Goal: Task Accomplishment & Management: Manage account settings

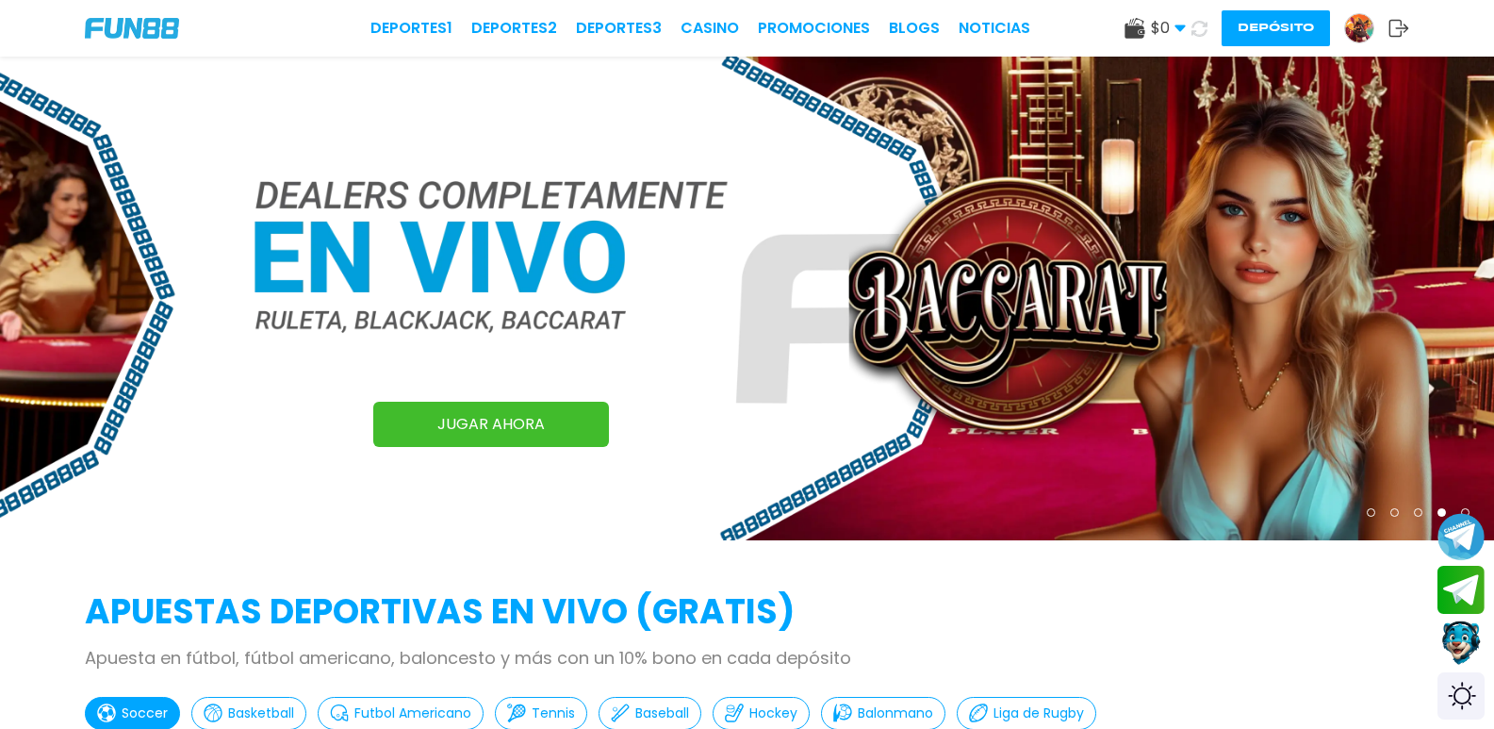
click at [1345, 23] on img at bounding box center [1359, 28] width 28 height 28
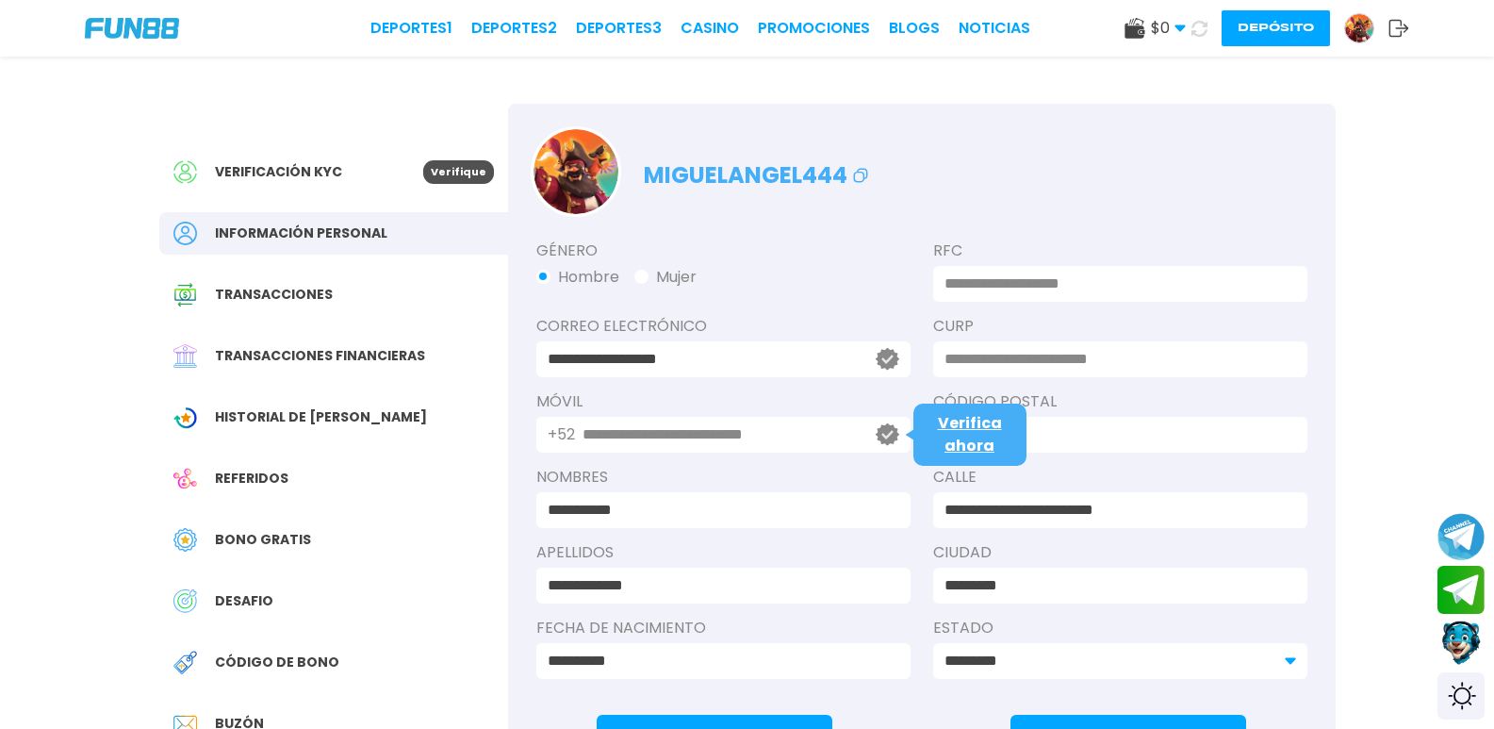
click at [800, 431] on input "**********" at bounding box center [719, 434] width 272 height 23
drag, startPoint x: 800, startPoint y: 431, endPoint x: 706, endPoint y: 456, distance: 97.6
click at [707, 456] on div "**********" at bounding box center [723, 427] width 374 height 75
click at [1072, 357] on input at bounding box center [1114, 359] width 340 height 23
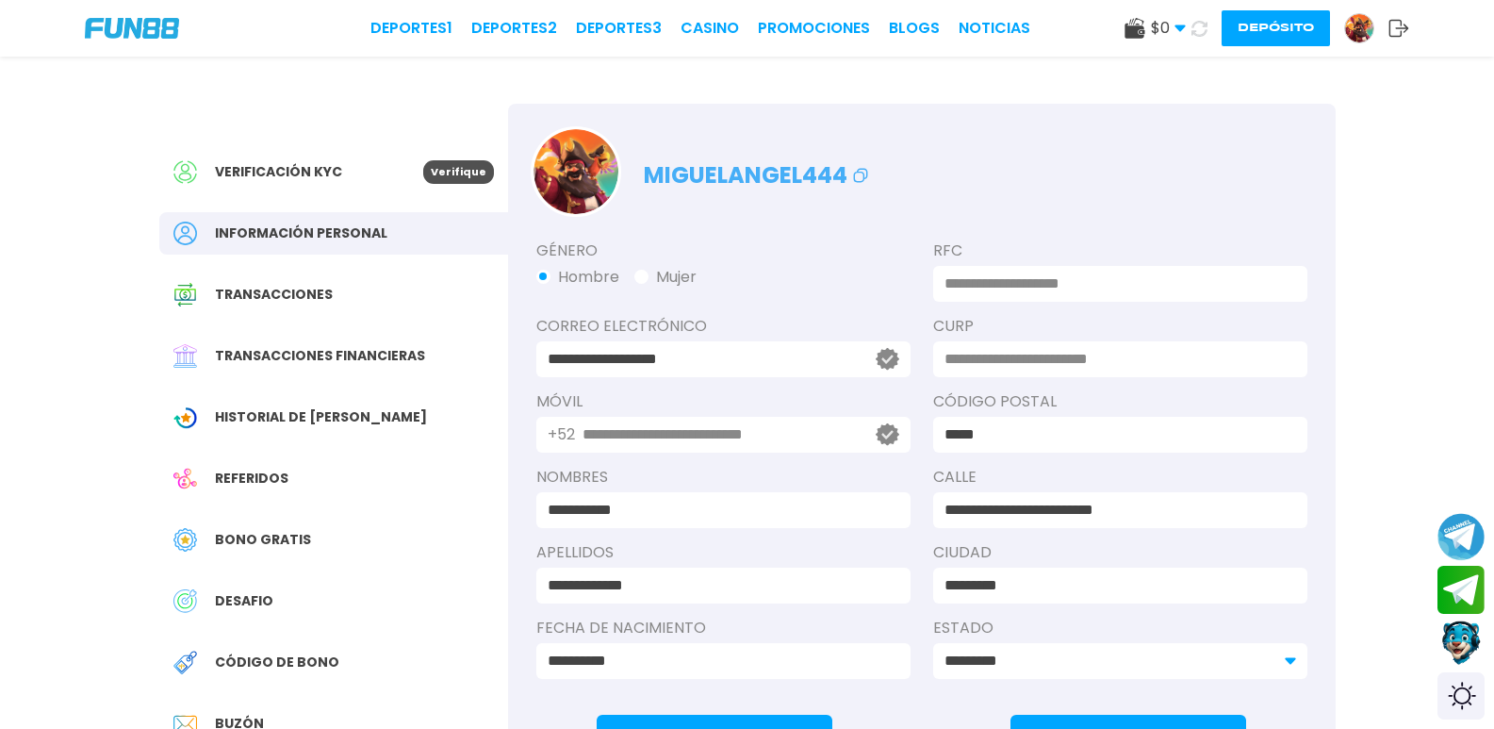
drag, startPoint x: 245, startPoint y: 180, endPoint x: 265, endPoint y: 187, distance: 20.9
click at [247, 180] on span "Verificación KYC" at bounding box center [278, 172] width 127 height 20
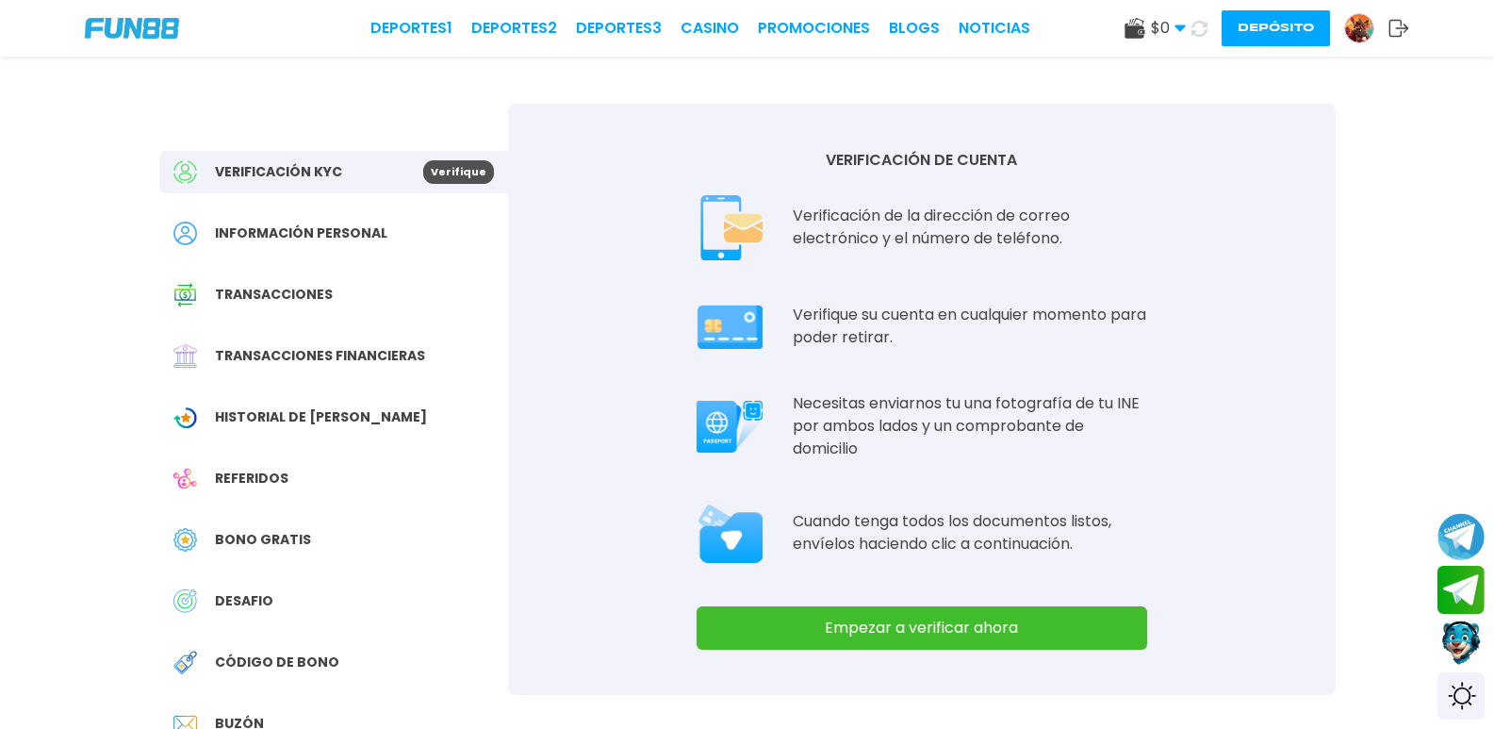
click at [914, 624] on button "Empezar a verificar ahora" at bounding box center [922, 627] width 451 height 43
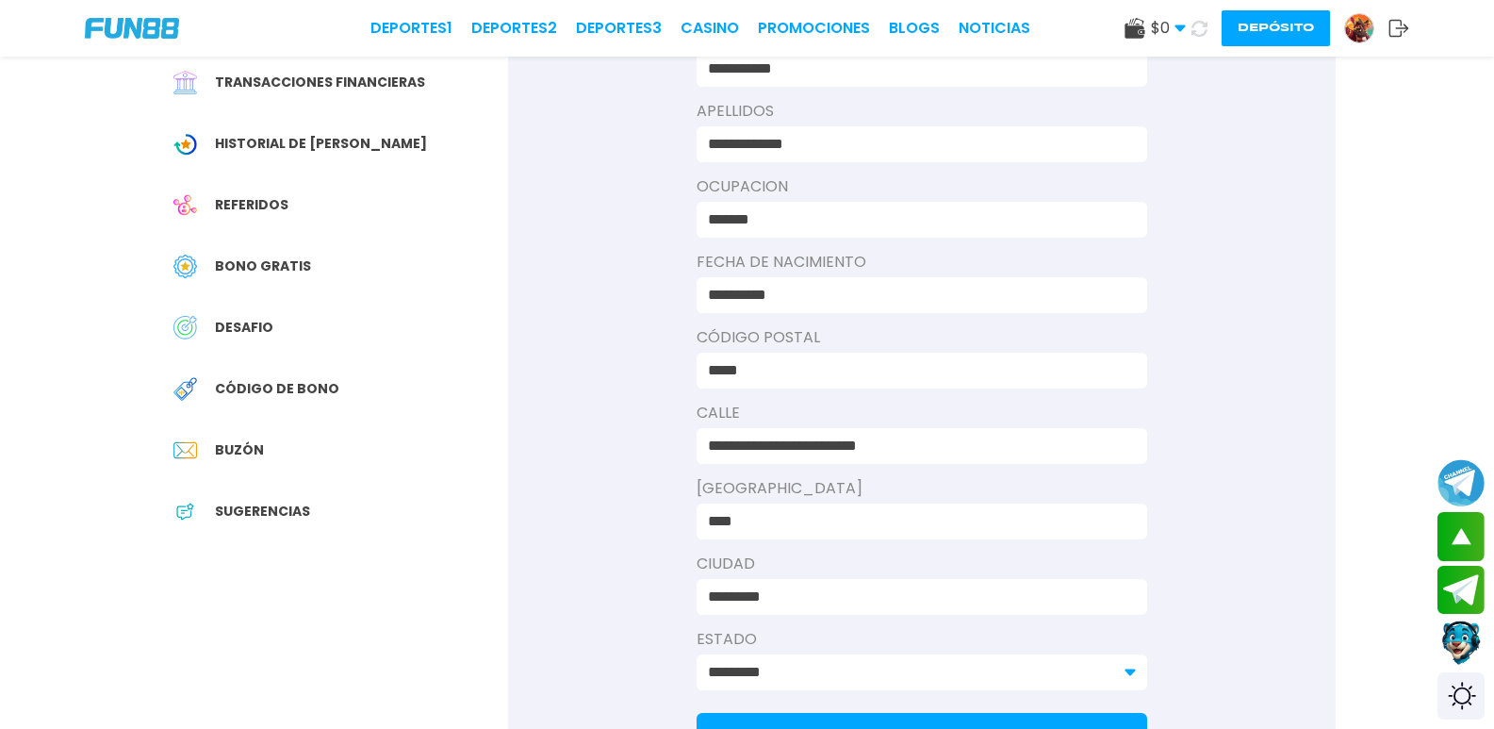
scroll to position [377, 0]
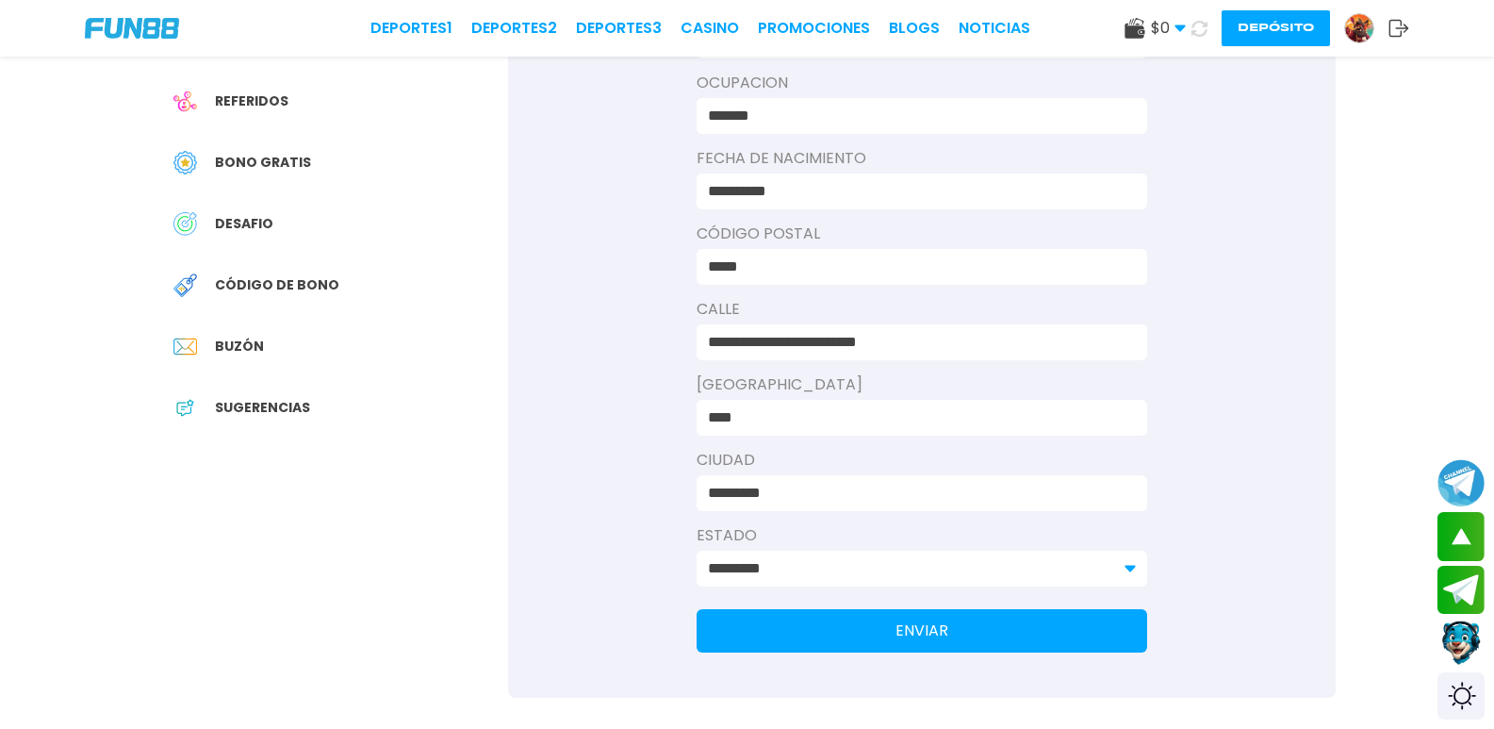
click at [813, 413] on input "****" at bounding box center [916, 417] width 417 height 23
type input "*"
type input "**********"
click at [948, 633] on button "ENVIAR" at bounding box center [922, 630] width 451 height 43
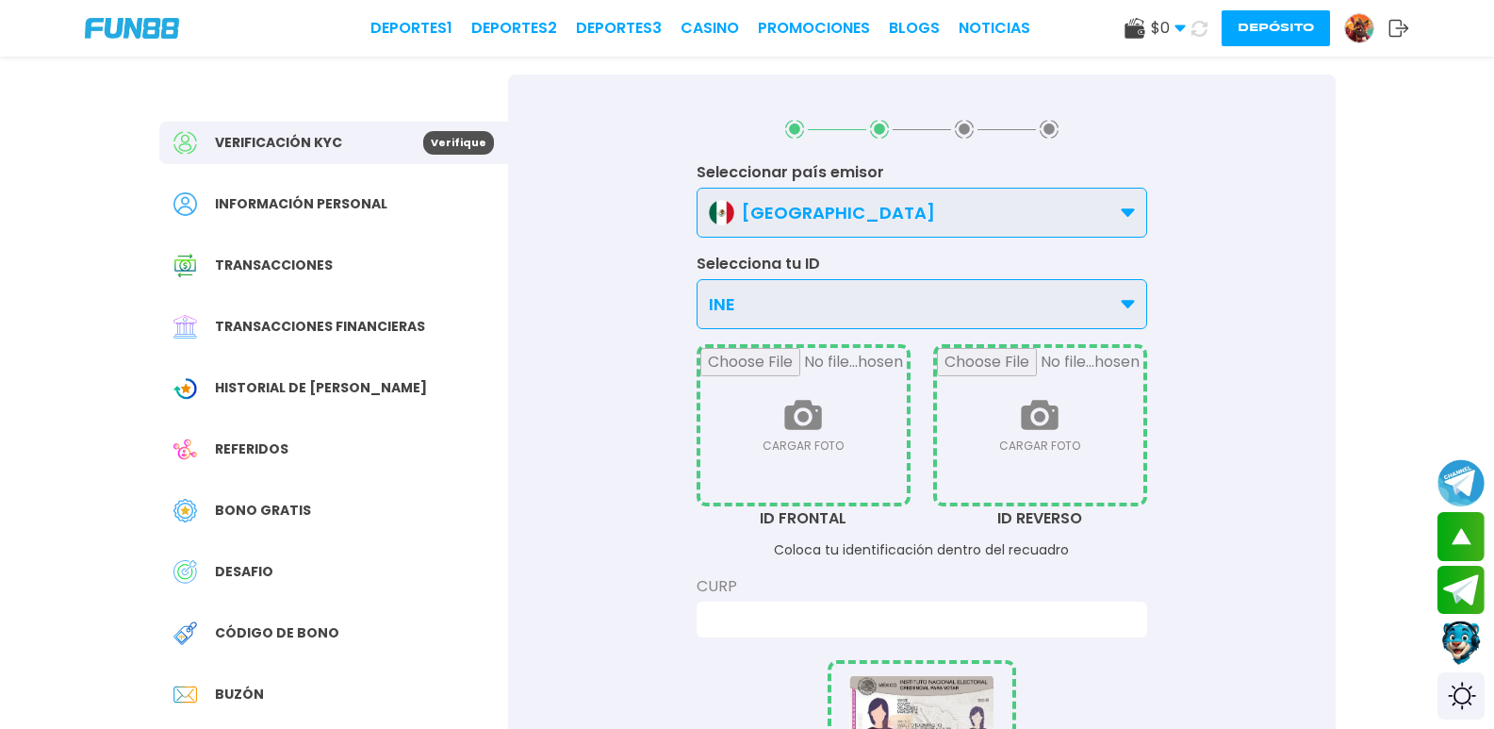
scroll to position [0, 0]
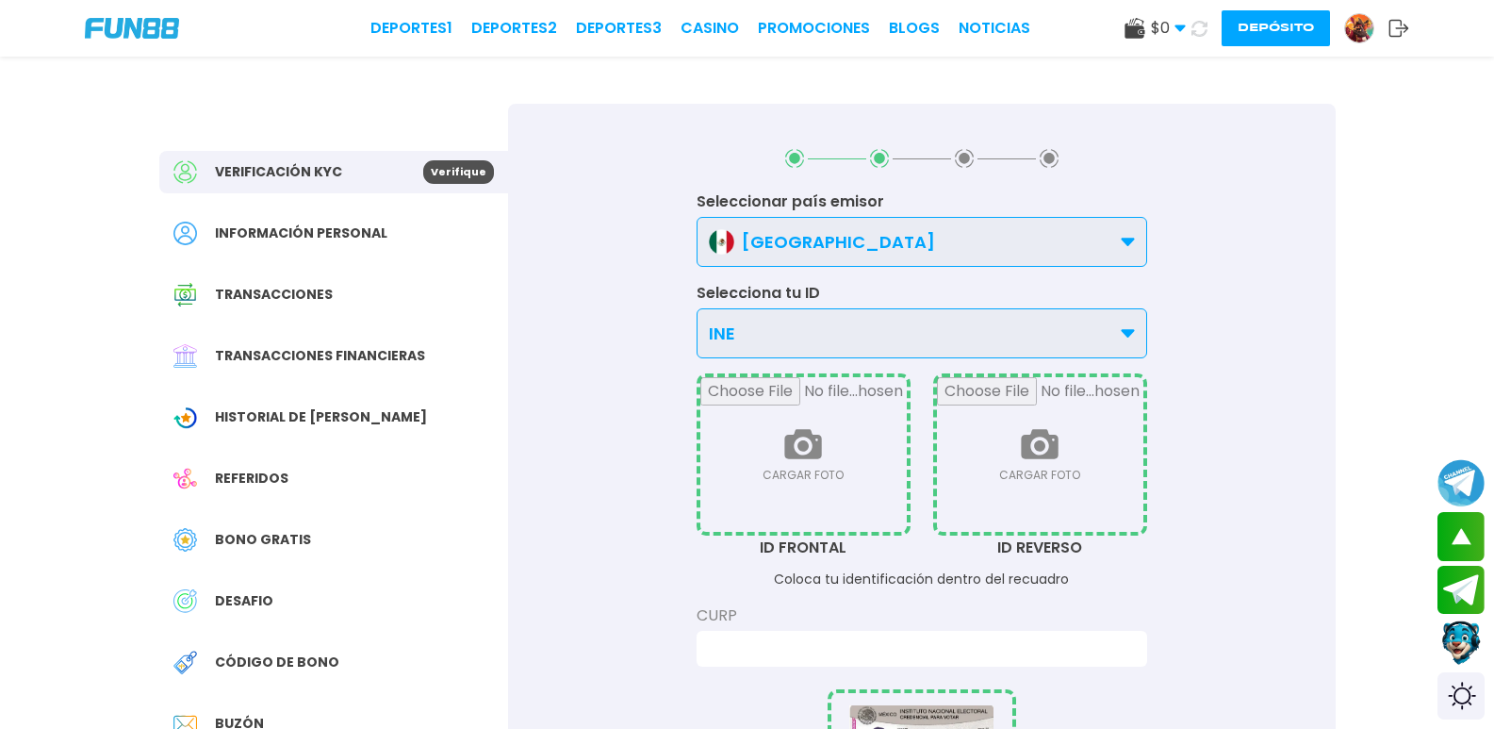
click at [798, 339] on div "INE" at bounding box center [922, 333] width 451 height 50
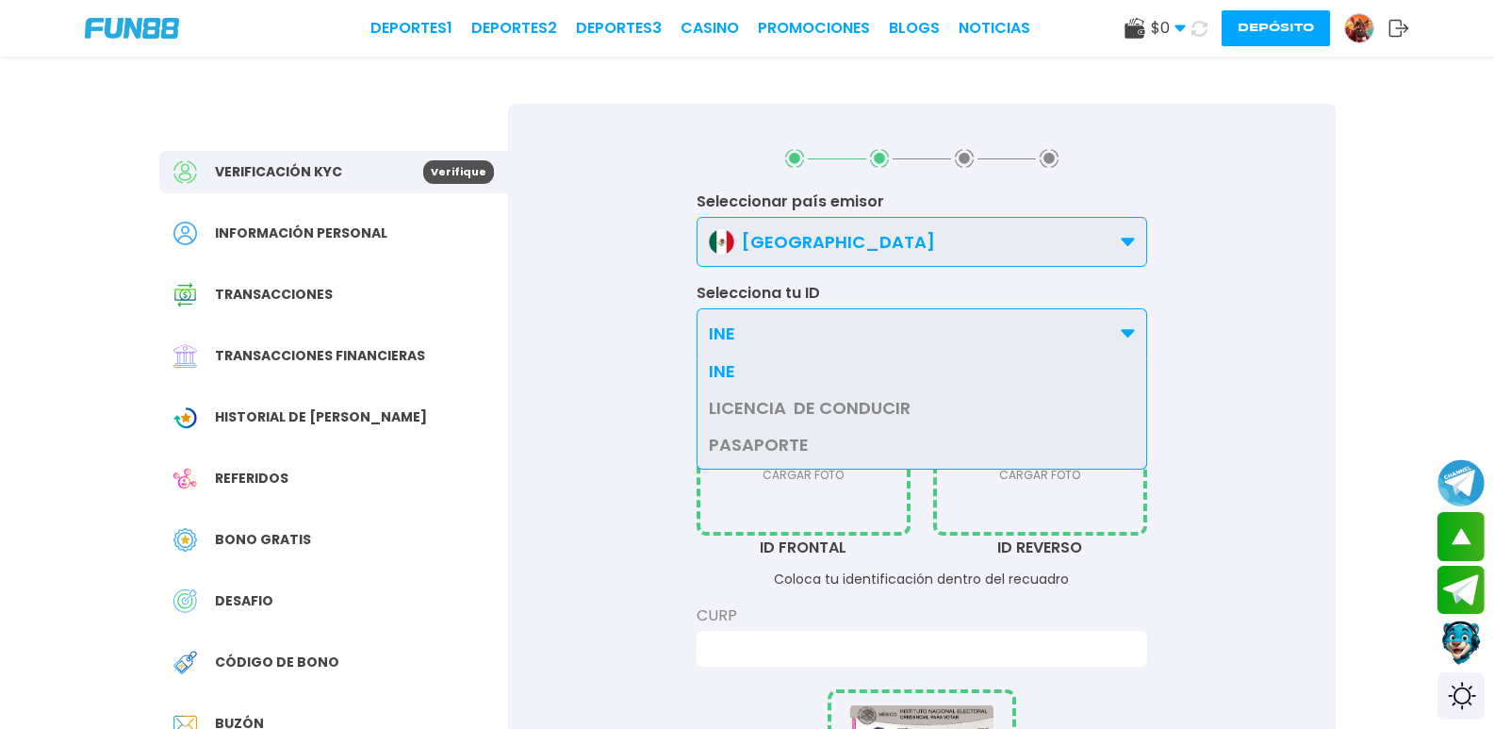
click at [813, 438] on div "PASAPORTE" at bounding box center [922, 444] width 449 height 25
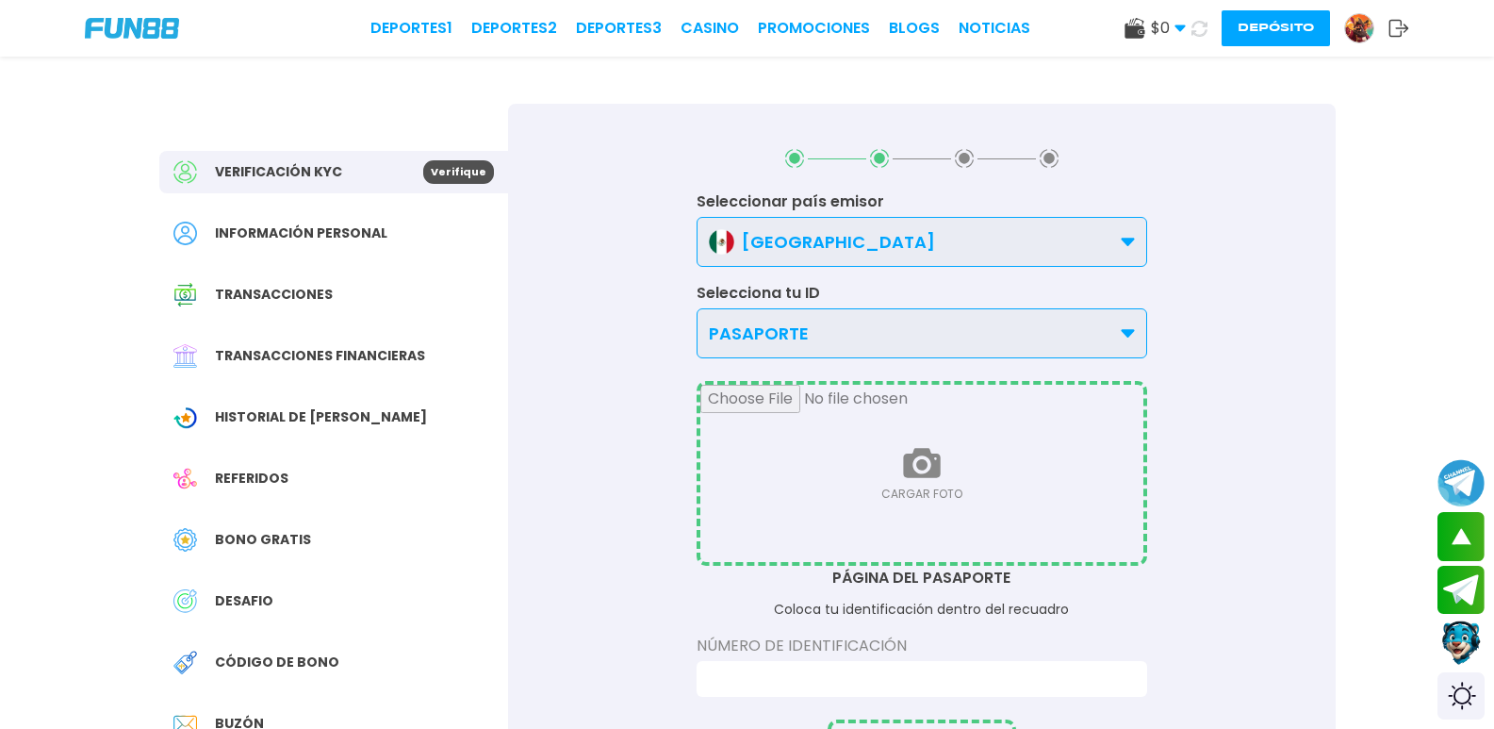
click at [964, 467] on input "file" at bounding box center [921, 473] width 443 height 177
type input "**********"
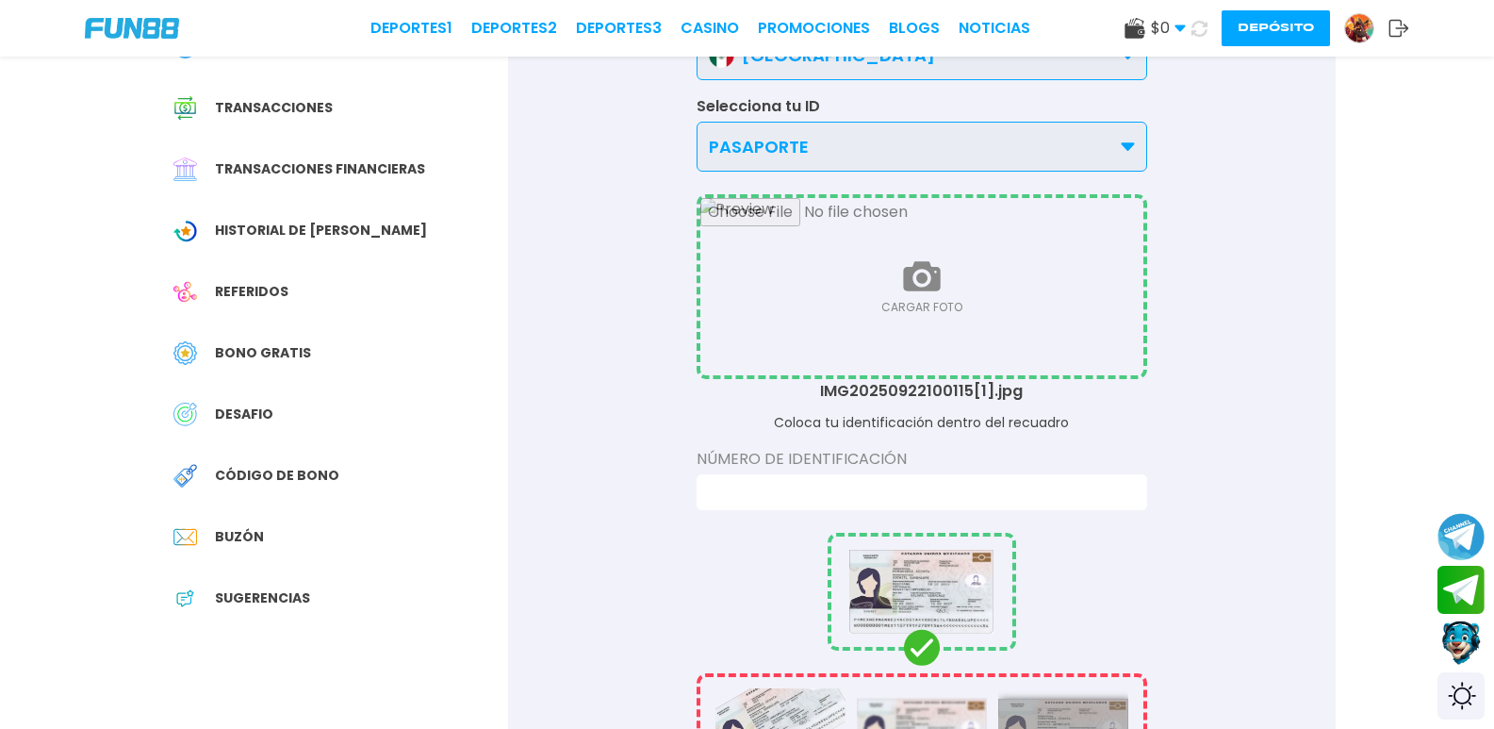
scroll to position [189, 0]
click at [862, 493] on input at bounding box center [916, 490] width 417 height 23
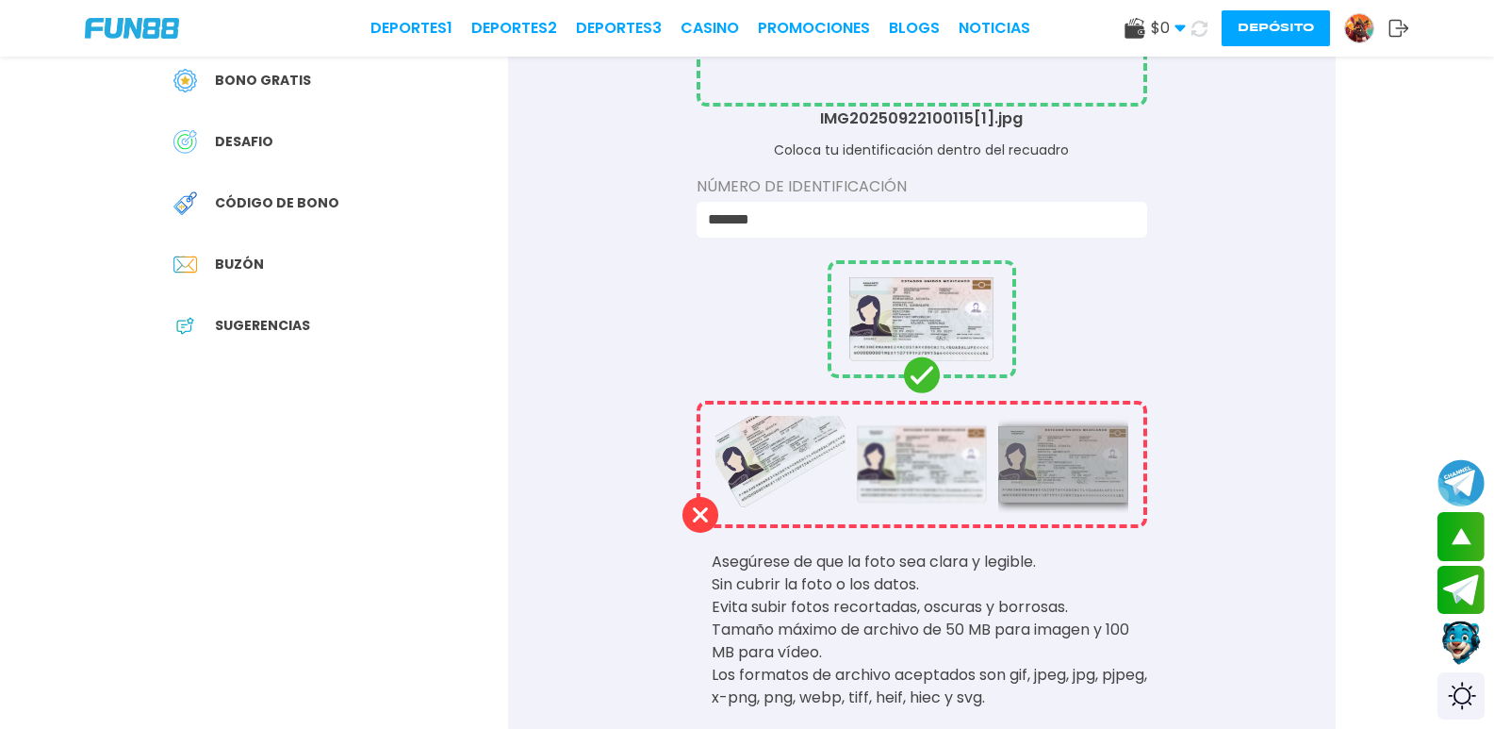
scroll to position [566, 0]
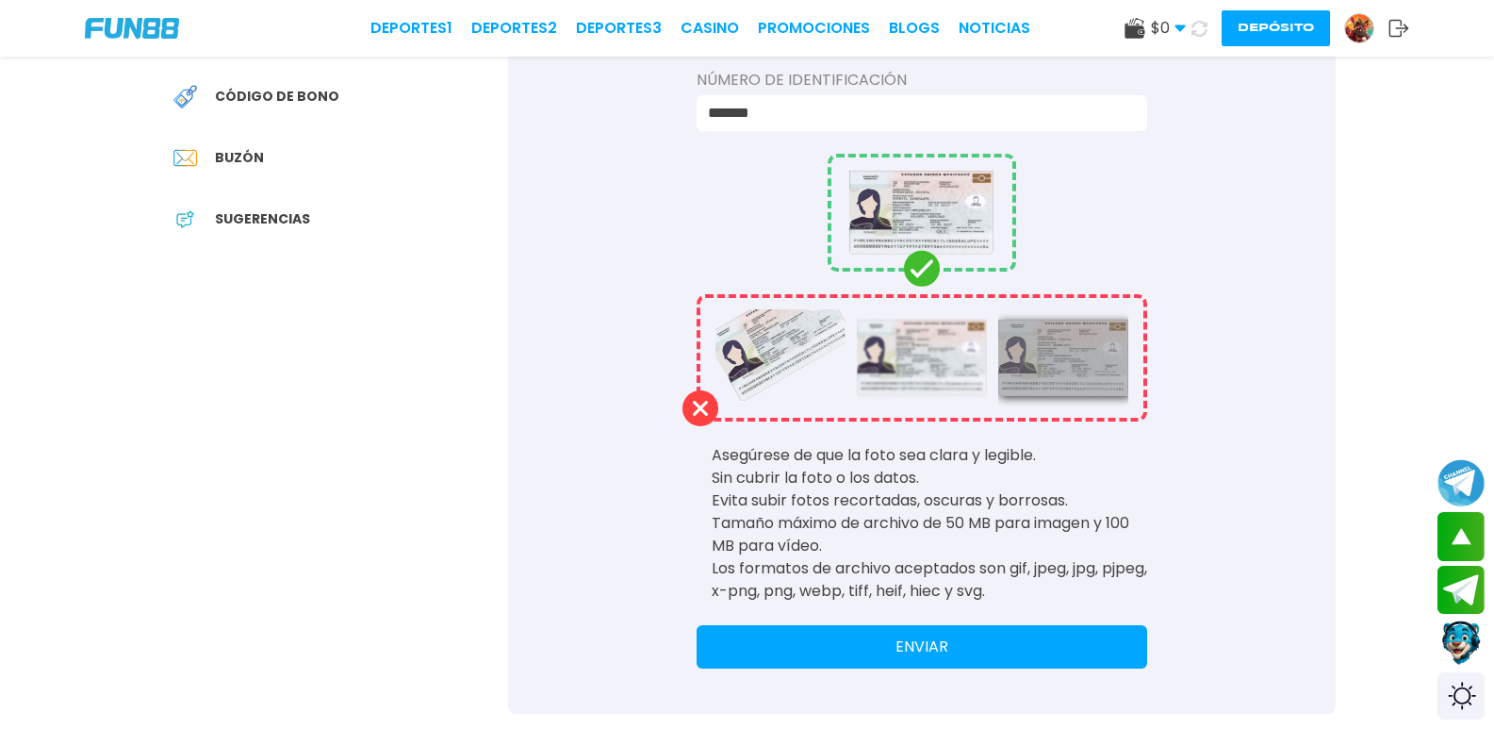
type input "*******"
click at [994, 655] on button "ENVIAR" at bounding box center [922, 646] width 451 height 43
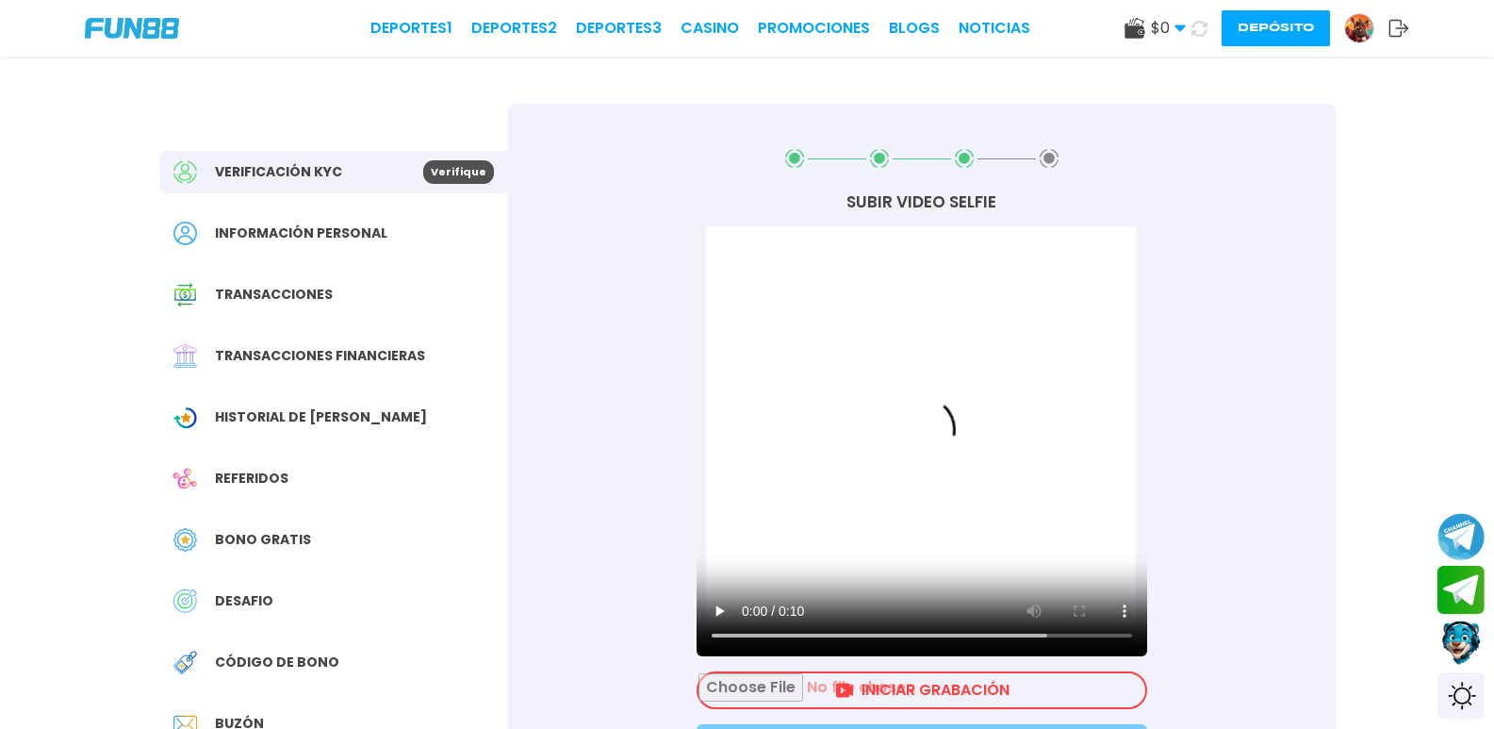
scroll to position [94, 0]
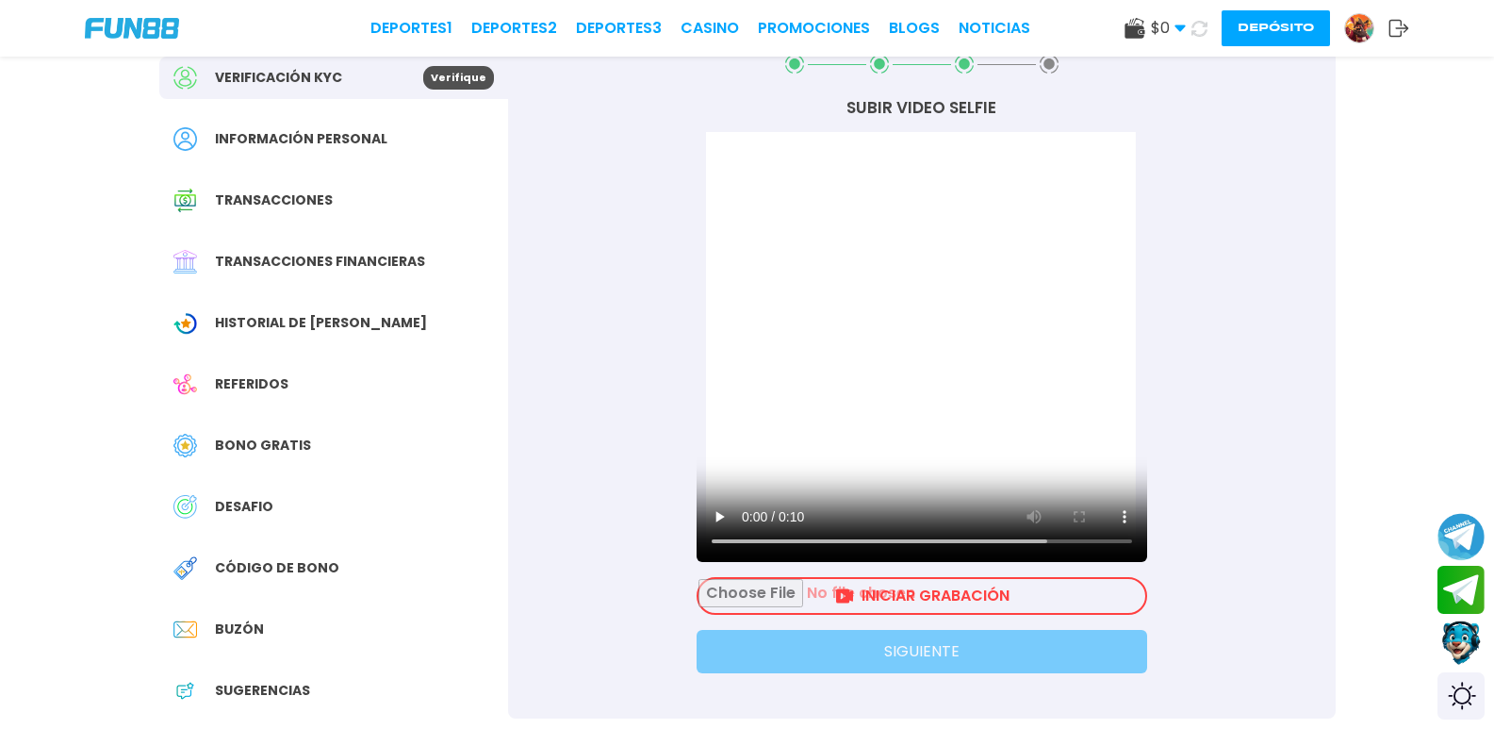
click at [884, 588] on input "file" at bounding box center [921, 596] width 447 height 34
click at [698, 579] on input "file" at bounding box center [921, 596] width 447 height 34
click at [926, 584] on input "file" at bounding box center [921, 596] width 447 height 34
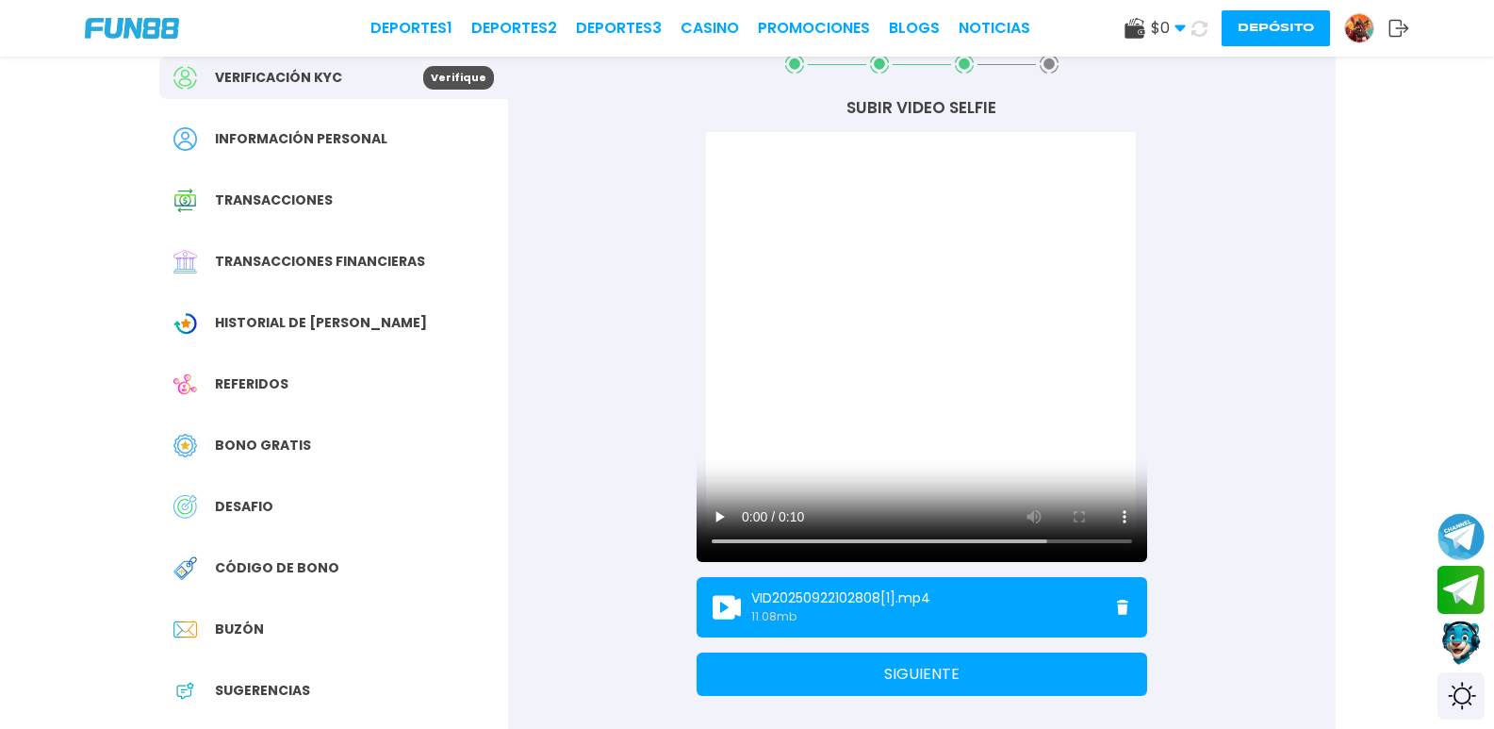
click at [912, 671] on button "SIGUIENTE" at bounding box center [922, 673] width 451 height 43
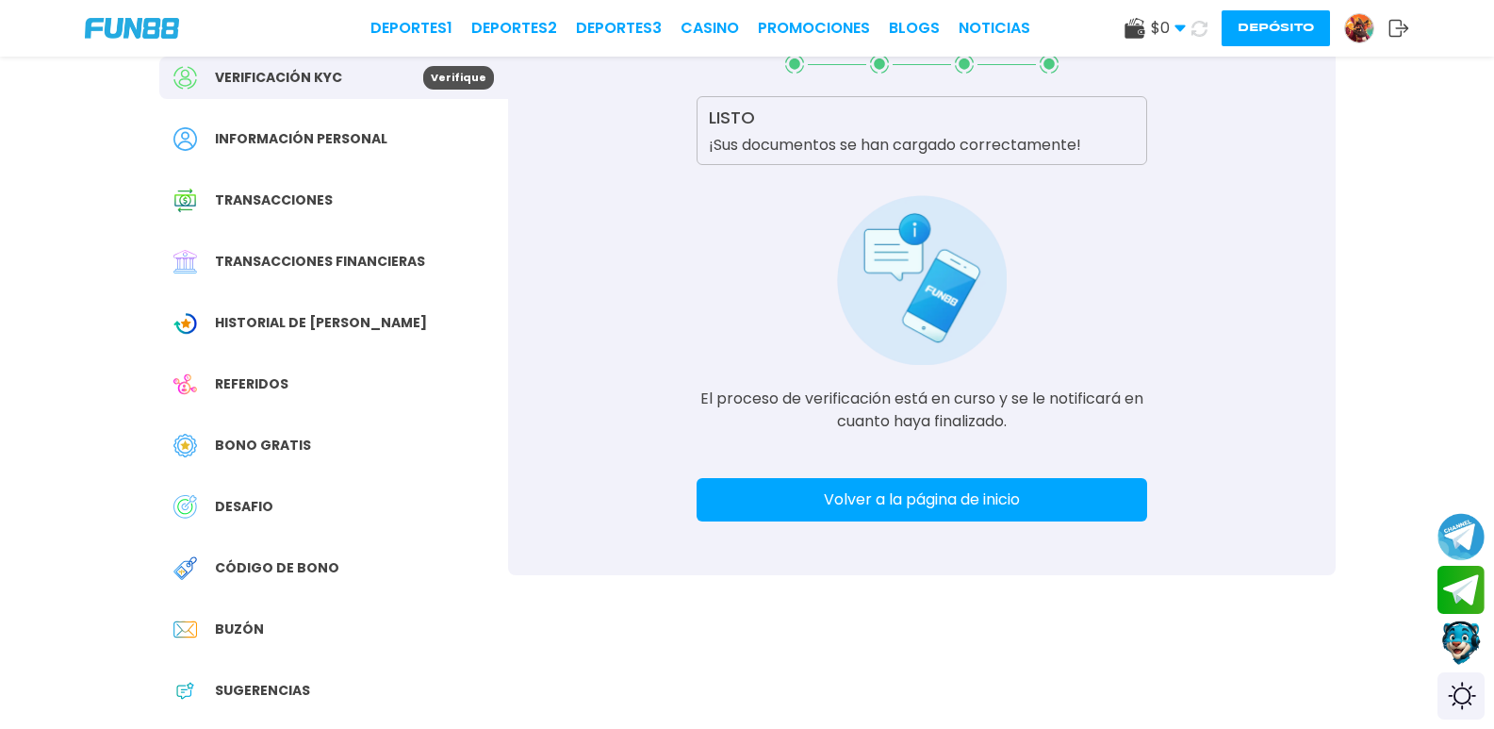
scroll to position [0, 0]
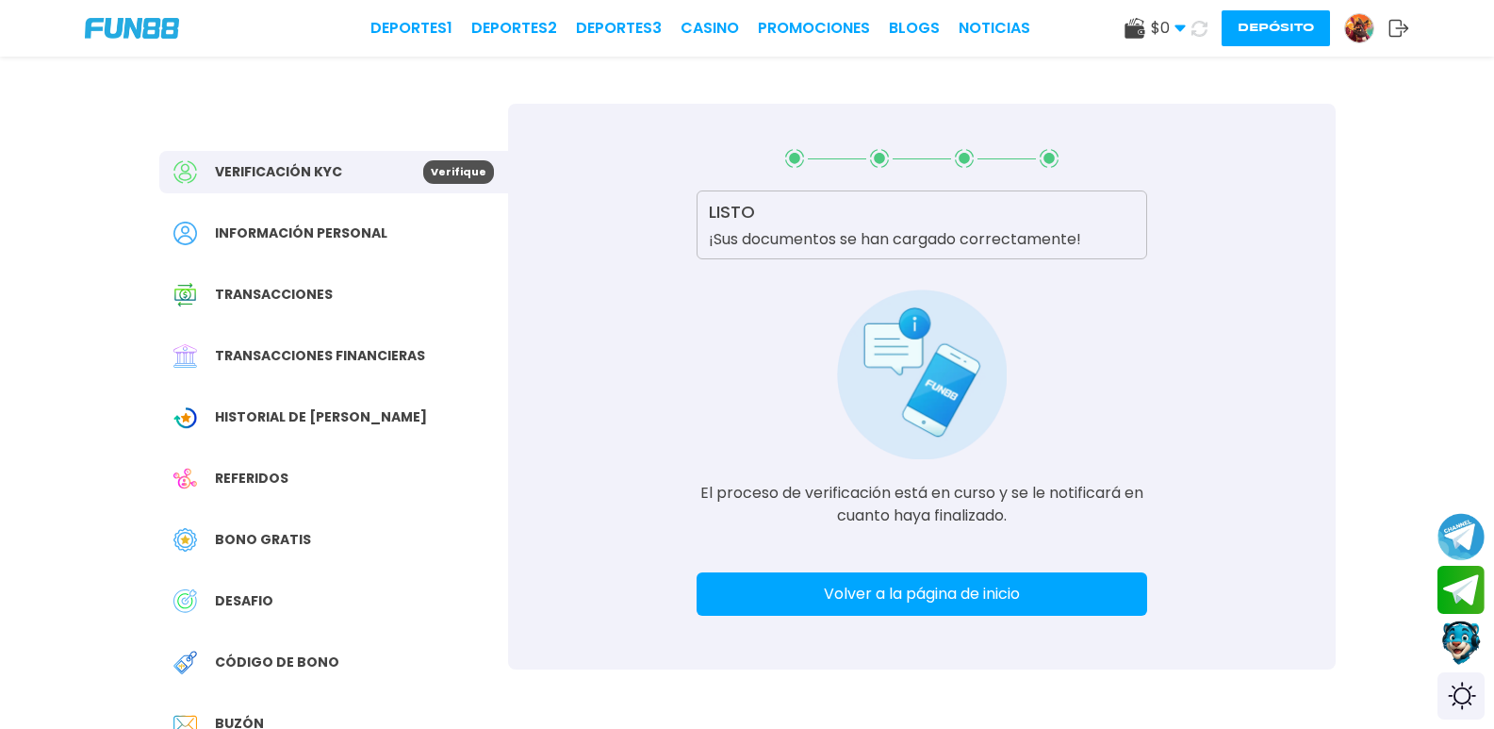
click at [1019, 598] on button "Volver a la página de inicio" at bounding box center [922, 593] width 451 height 43
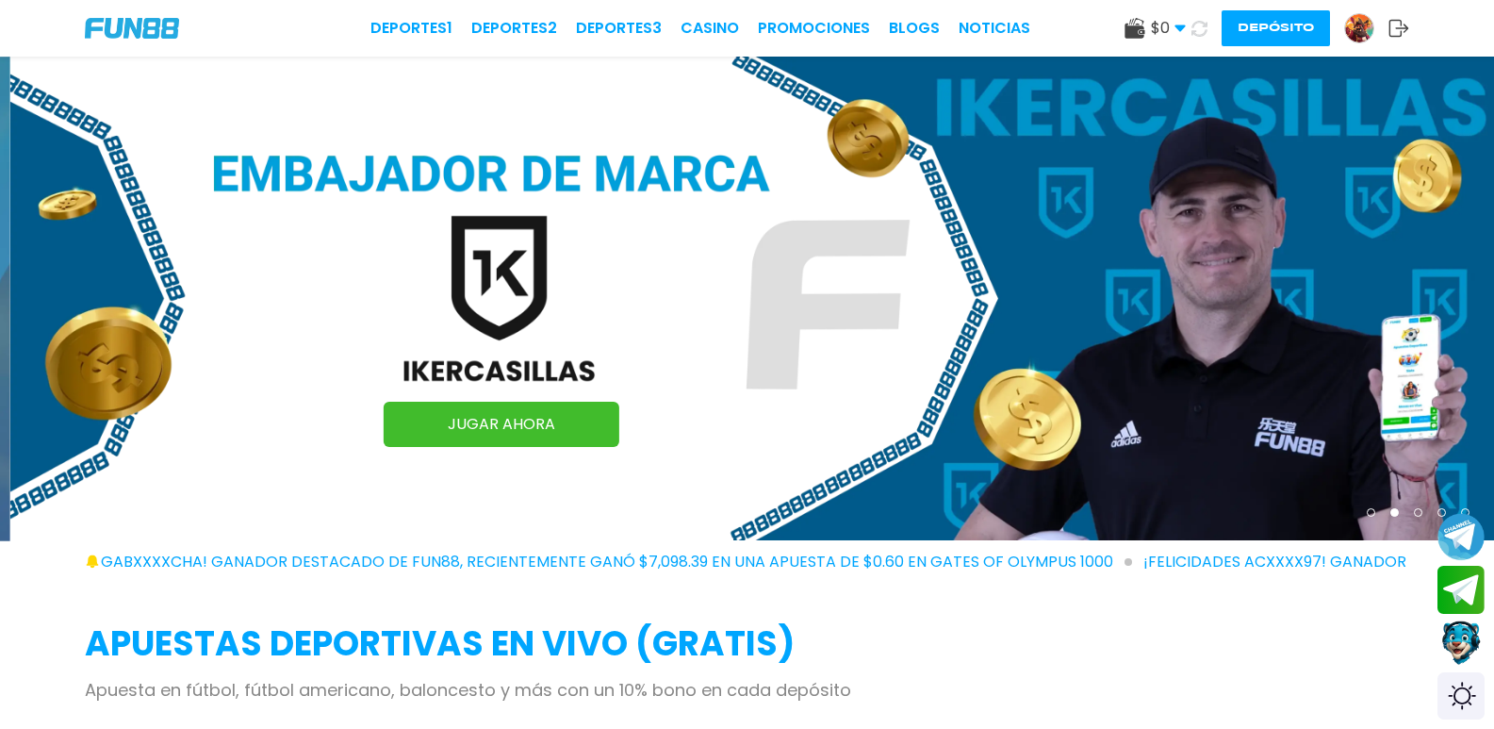
click at [1191, 28] on icon at bounding box center [1199, 29] width 16 height 16
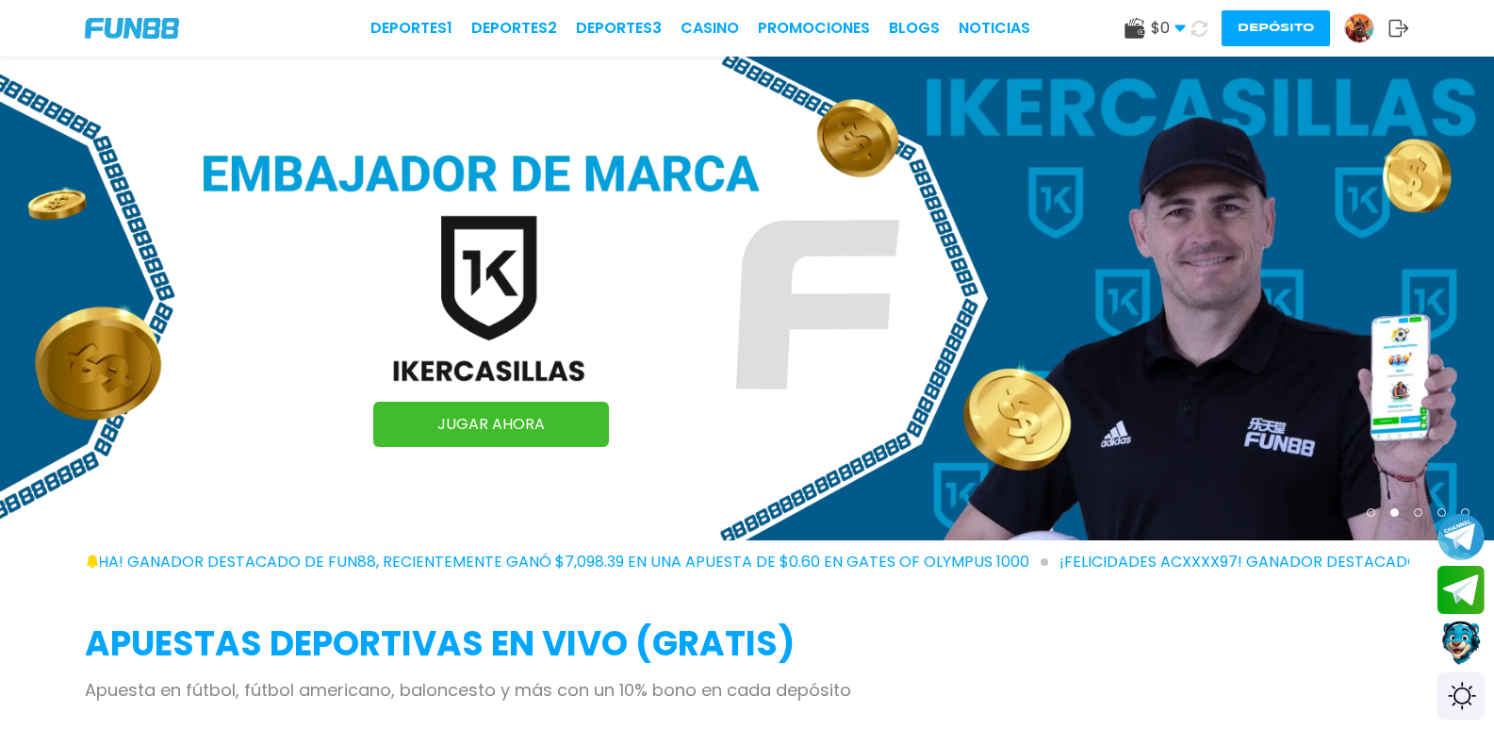
click at [1345, 25] on img at bounding box center [1359, 28] width 28 height 28
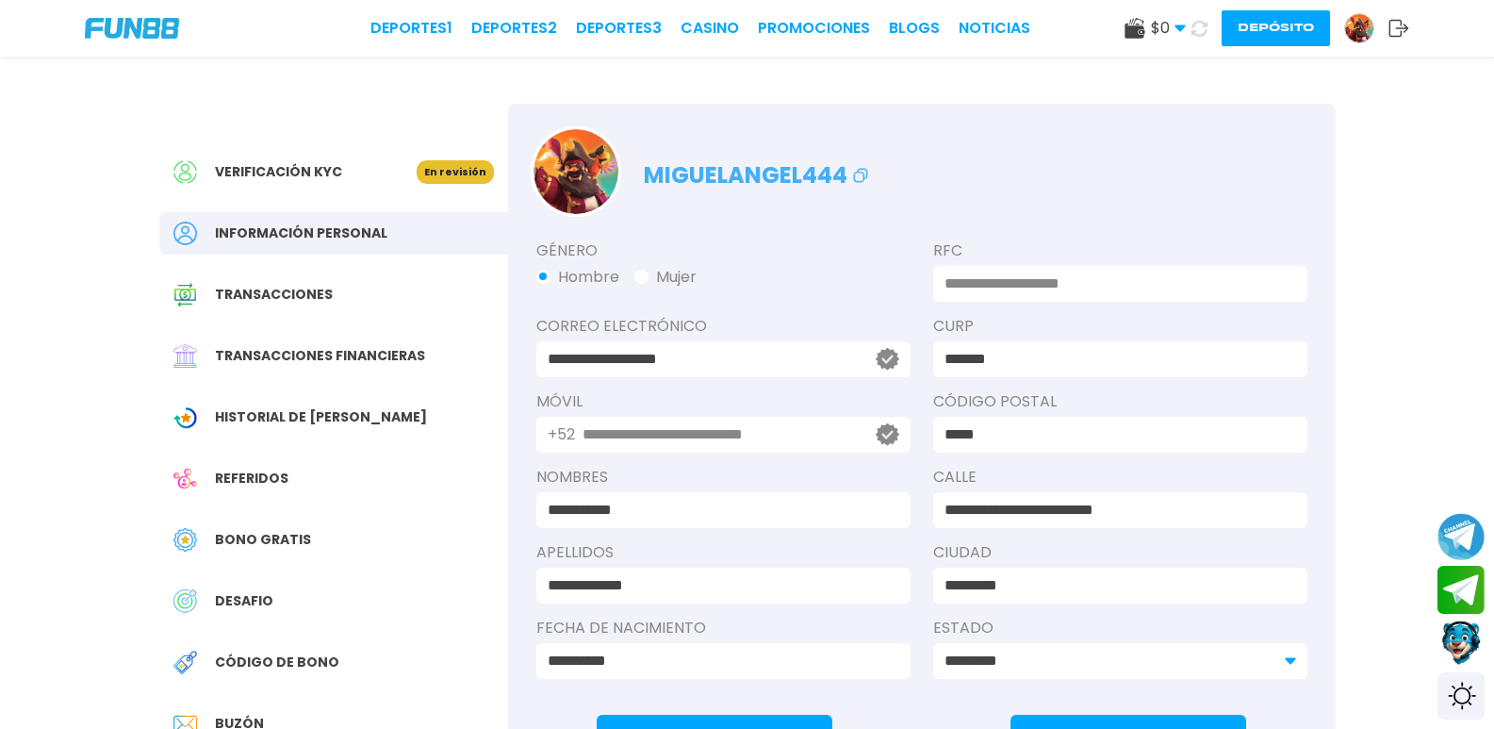
click at [359, 162] on div "Verificación KYC" at bounding box center [294, 172] width 243 height 24
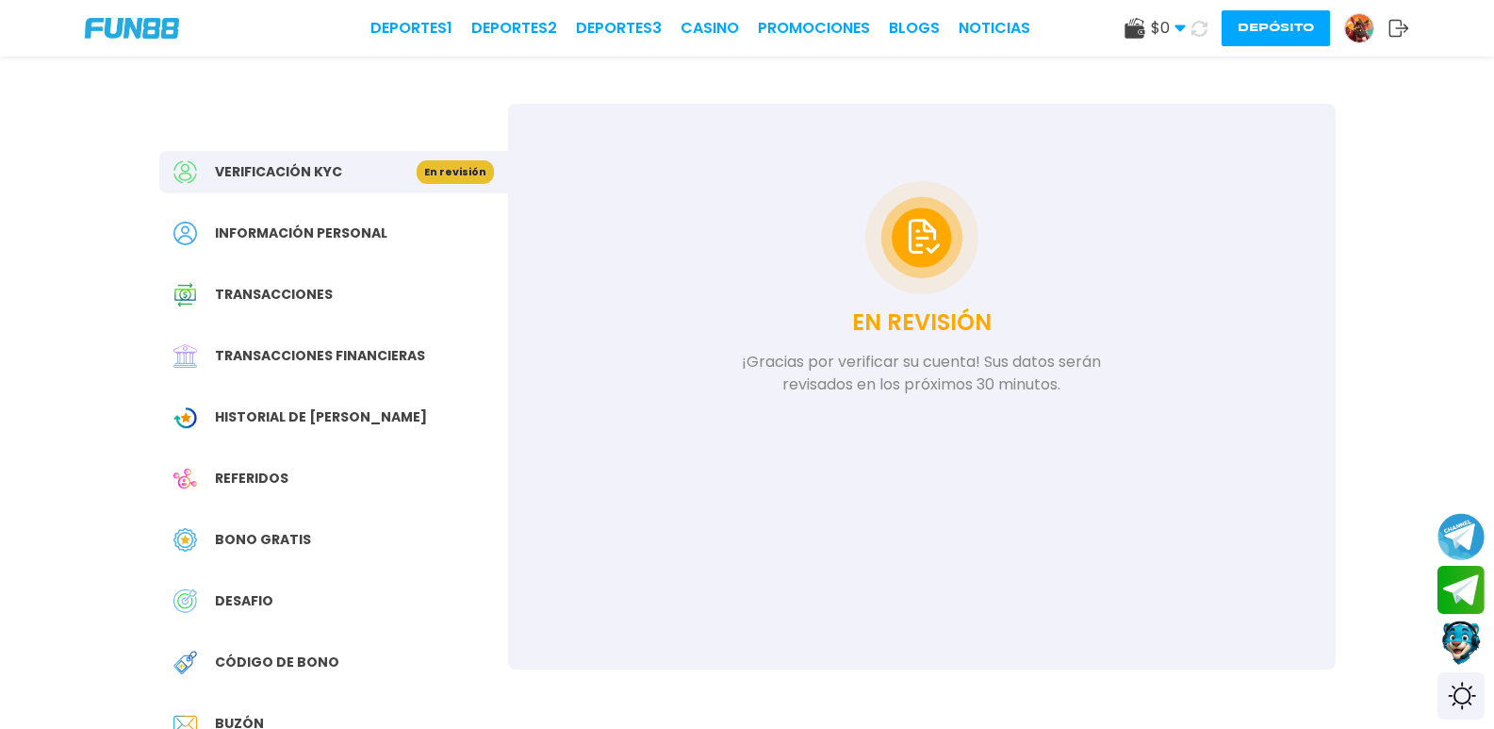
click at [380, 224] on span "Información personal" at bounding box center [301, 233] width 172 height 20
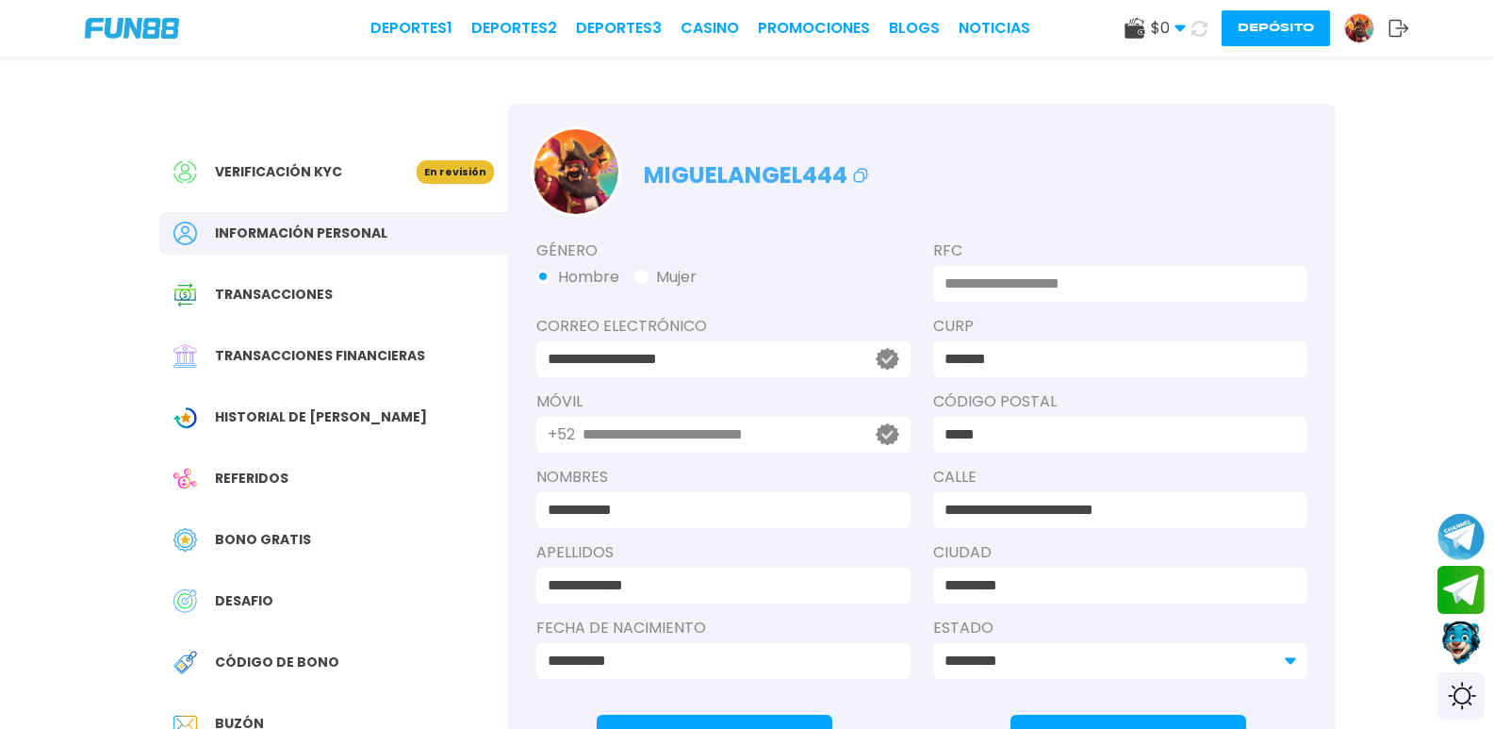
drag, startPoint x: 780, startPoint y: 363, endPoint x: 681, endPoint y: 367, distance: 99.0
click at [681, 367] on input "**********" at bounding box center [701, 359] width 307 height 23
click at [1066, 341] on div "*******" at bounding box center [1120, 359] width 374 height 36
click at [340, 168] on div "Verificación KYC" at bounding box center [294, 172] width 243 height 24
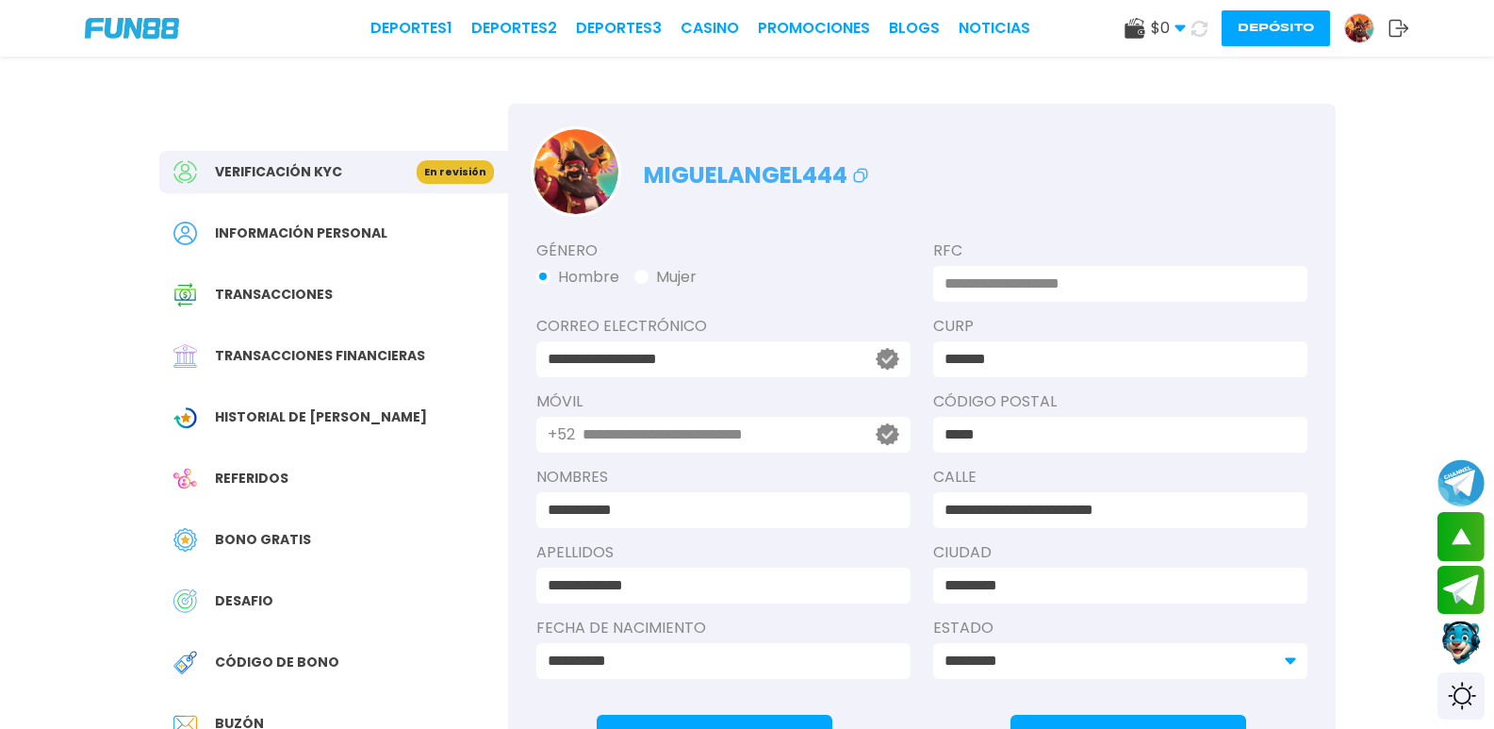
click at [455, 166] on p "En revisión" at bounding box center [455, 172] width 77 height 24
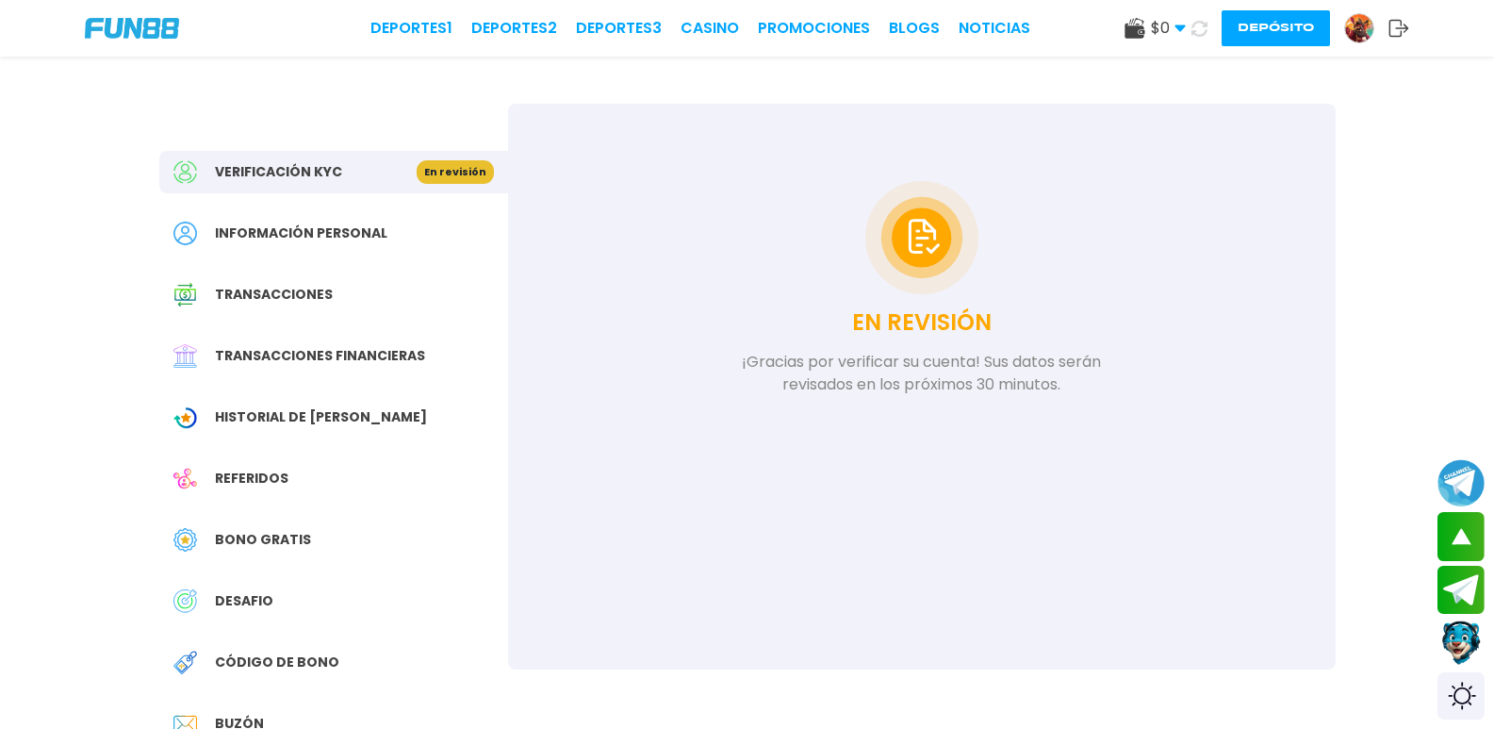
click at [283, 167] on span "Verificación KYC" at bounding box center [278, 172] width 127 height 20
click at [1151, 28] on span "$ 0" at bounding box center [1168, 28] width 35 height 23
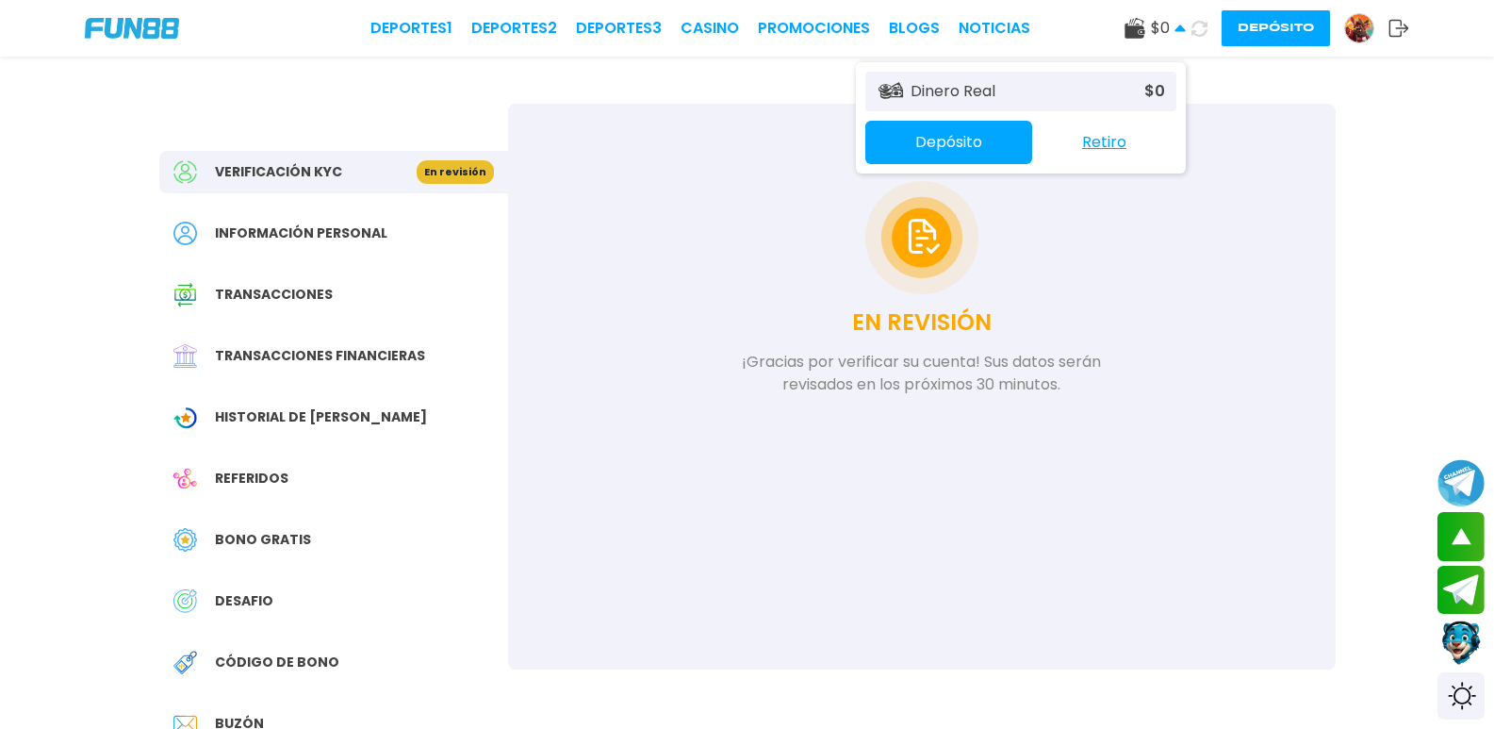
click at [1190, 30] on icon at bounding box center [1200, 28] width 20 height 20
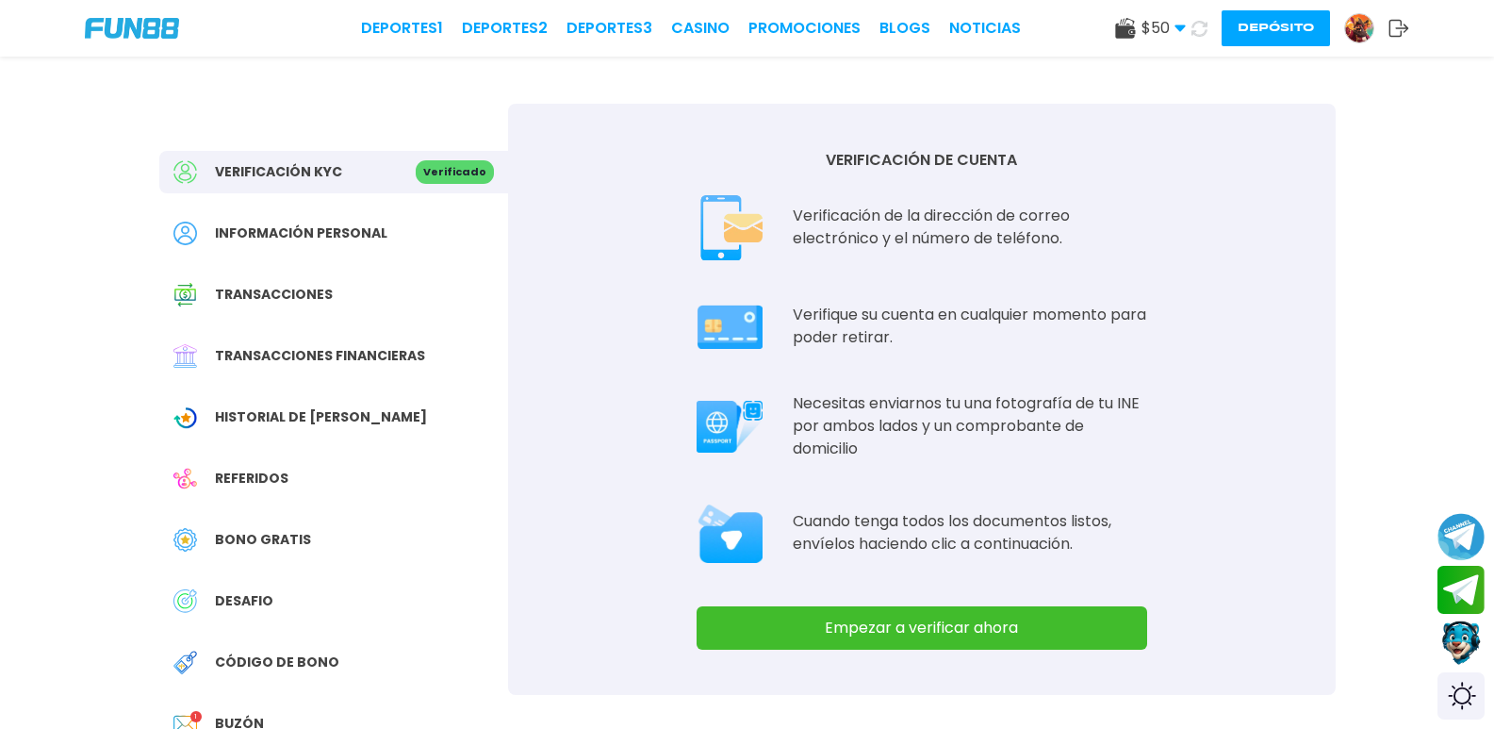
click at [358, 188] on div "Verificación KYC Verificado" at bounding box center [333, 172] width 349 height 42
click at [671, 24] on link "CASINO" at bounding box center [700, 28] width 58 height 23
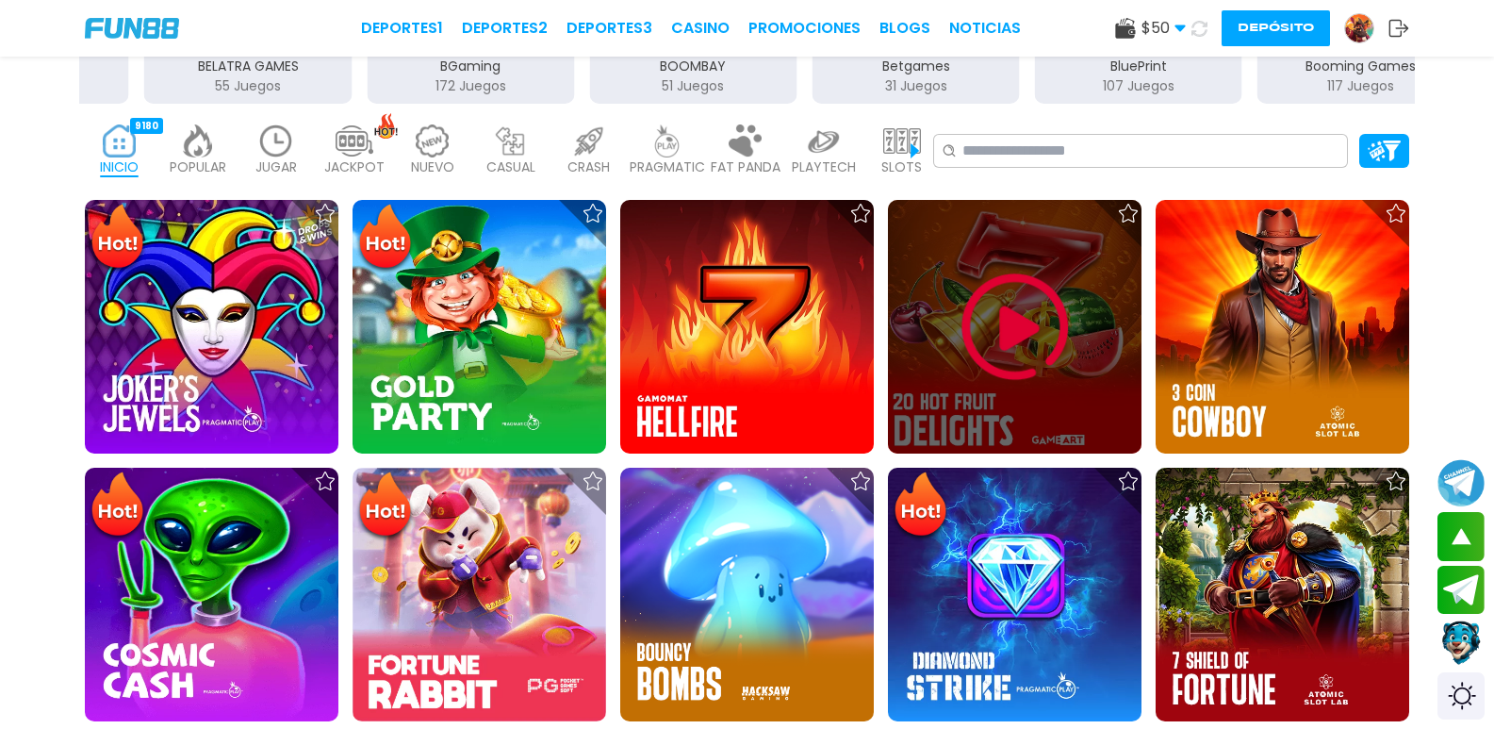
scroll to position [283, 0]
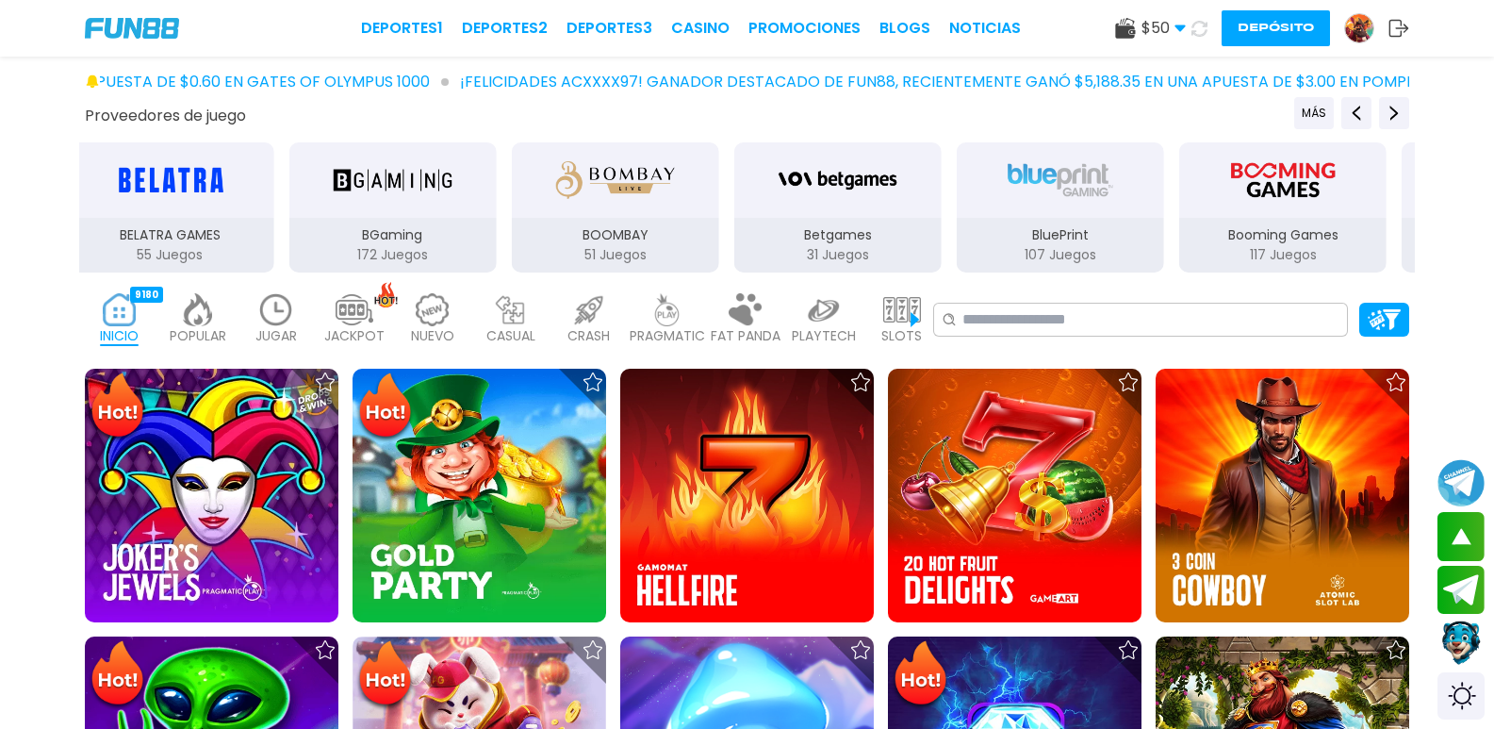
drag, startPoint x: 252, startPoint y: 312, endPoint x: 271, endPoint y: 310, distance: 18.9
click at [217, 311] on img at bounding box center [198, 309] width 38 height 33
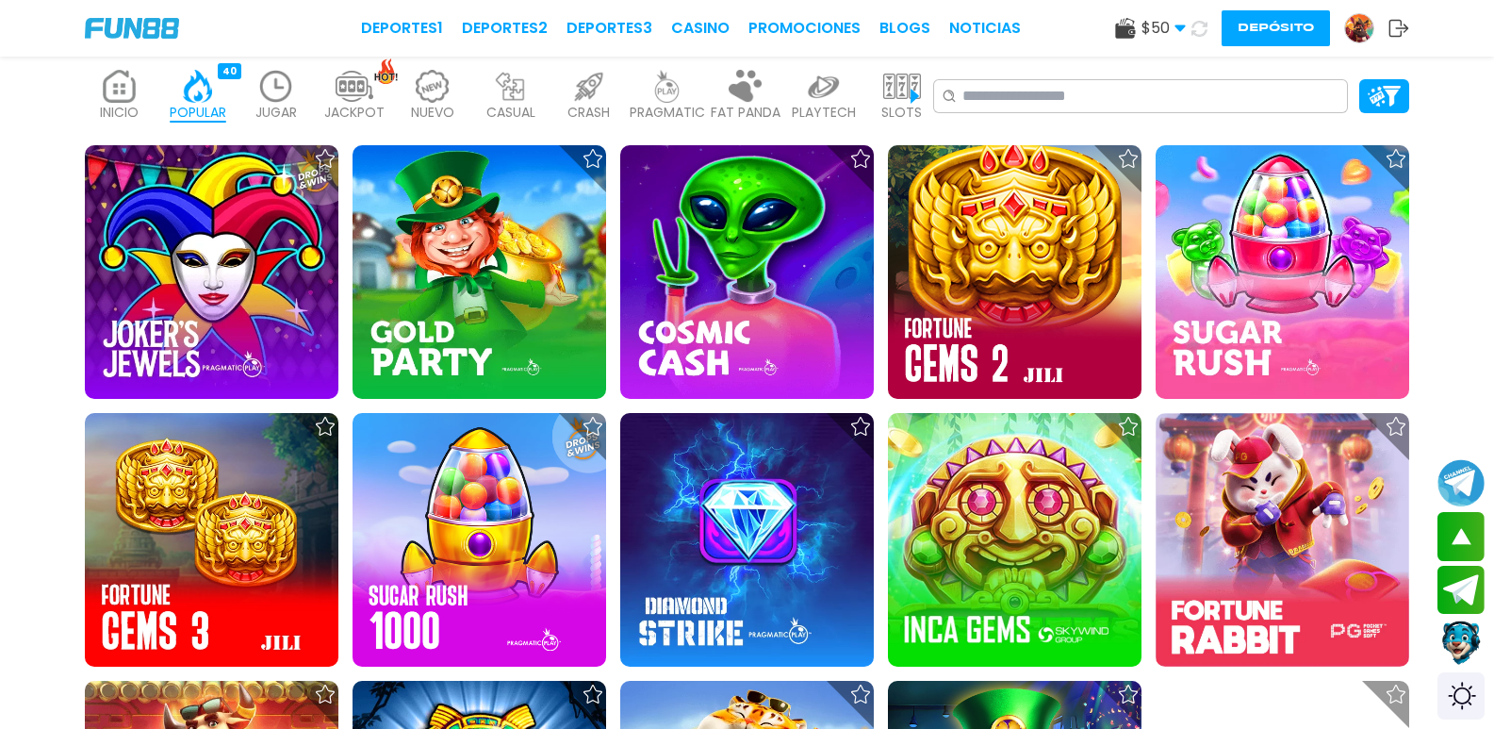
scroll to position [377, 0]
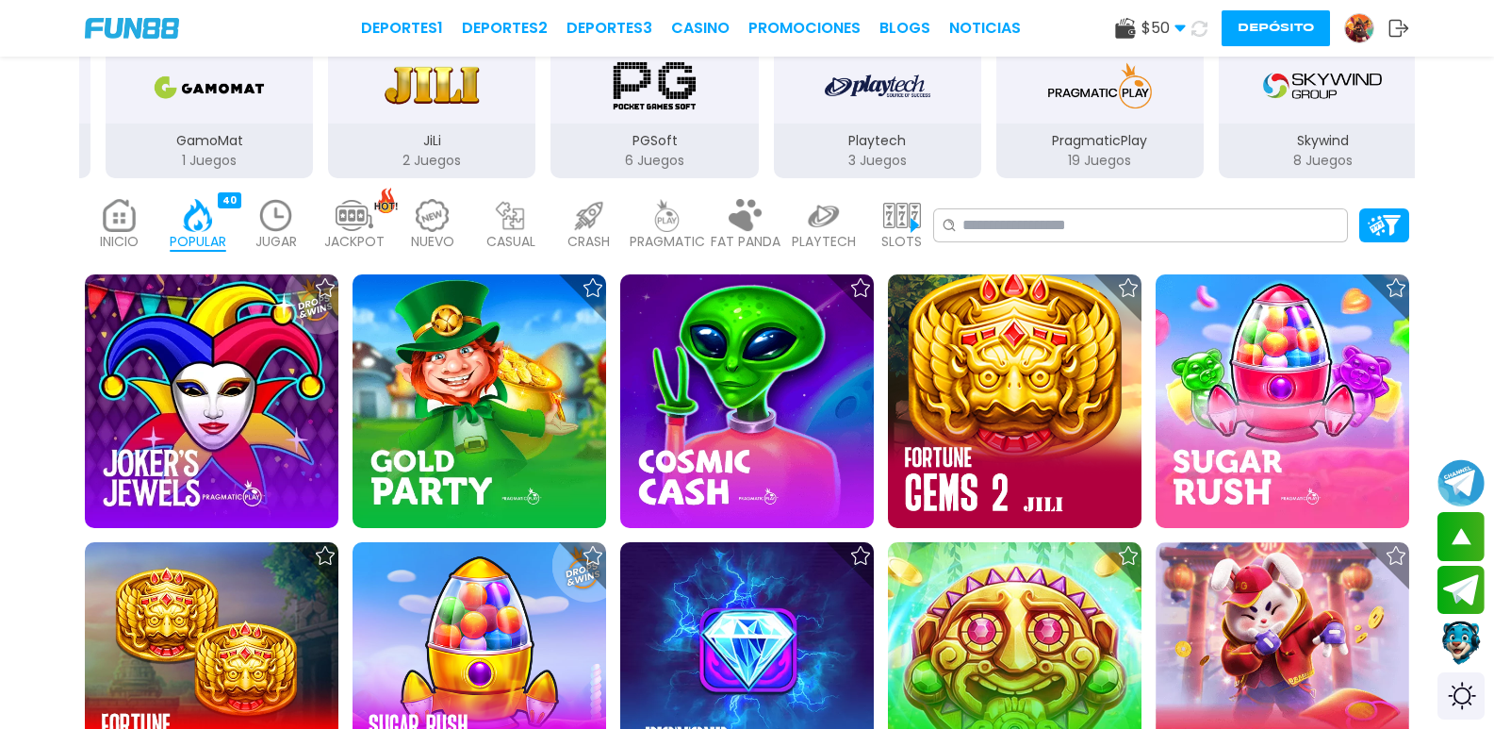
click at [385, 232] on p "JACKPOT" at bounding box center [354, 242] width 60 height 20
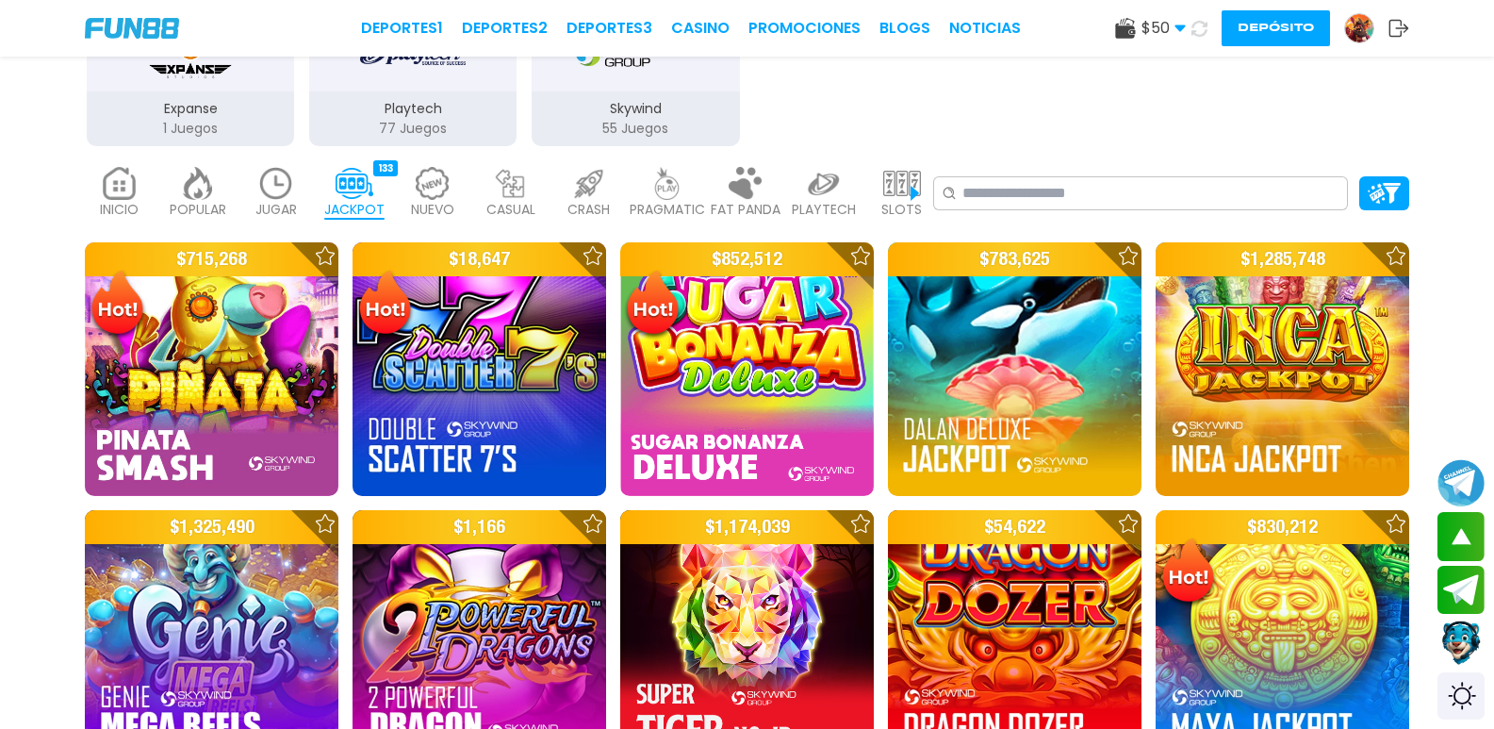
scroll to position [94, 0]
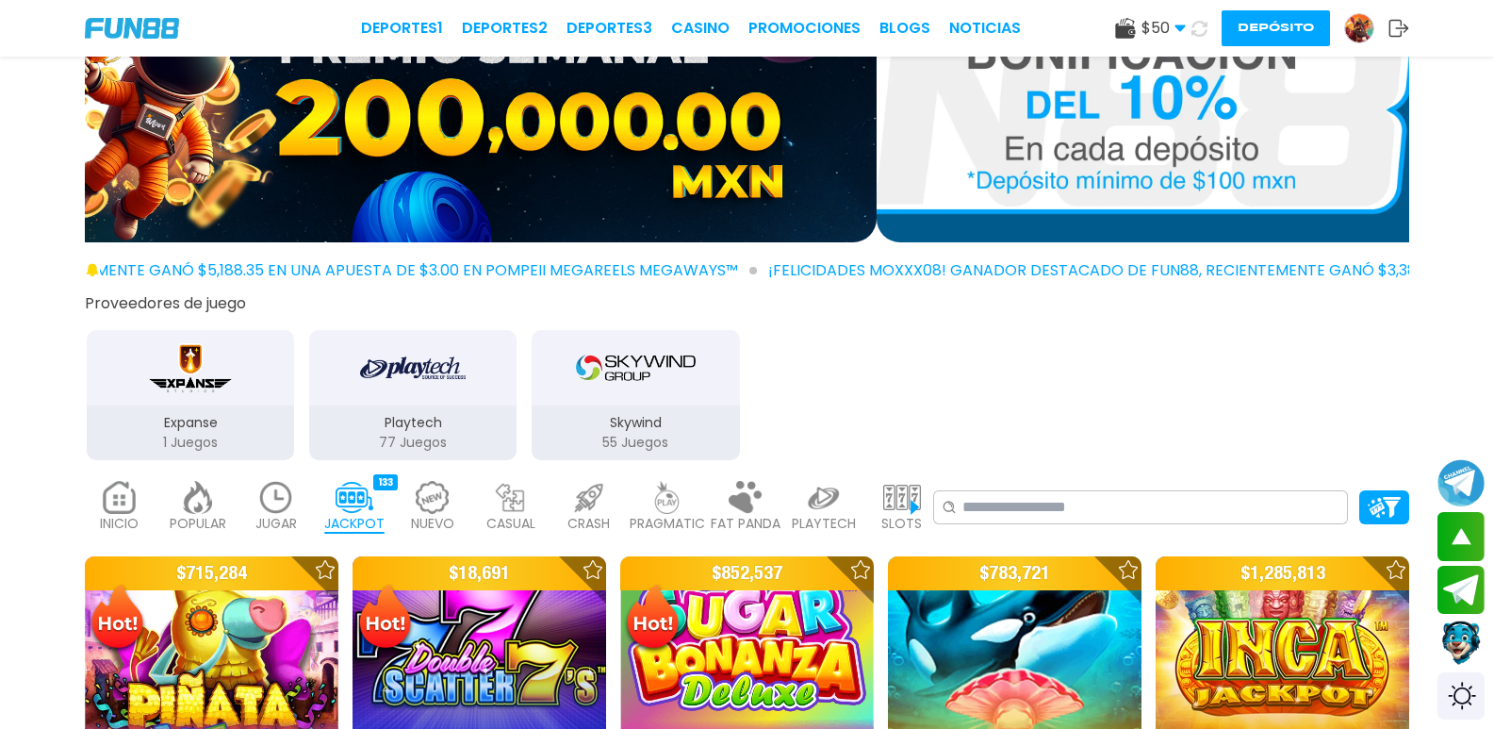
click at [295, 481] on img at bounding box center [276, 497] width 38 height 33
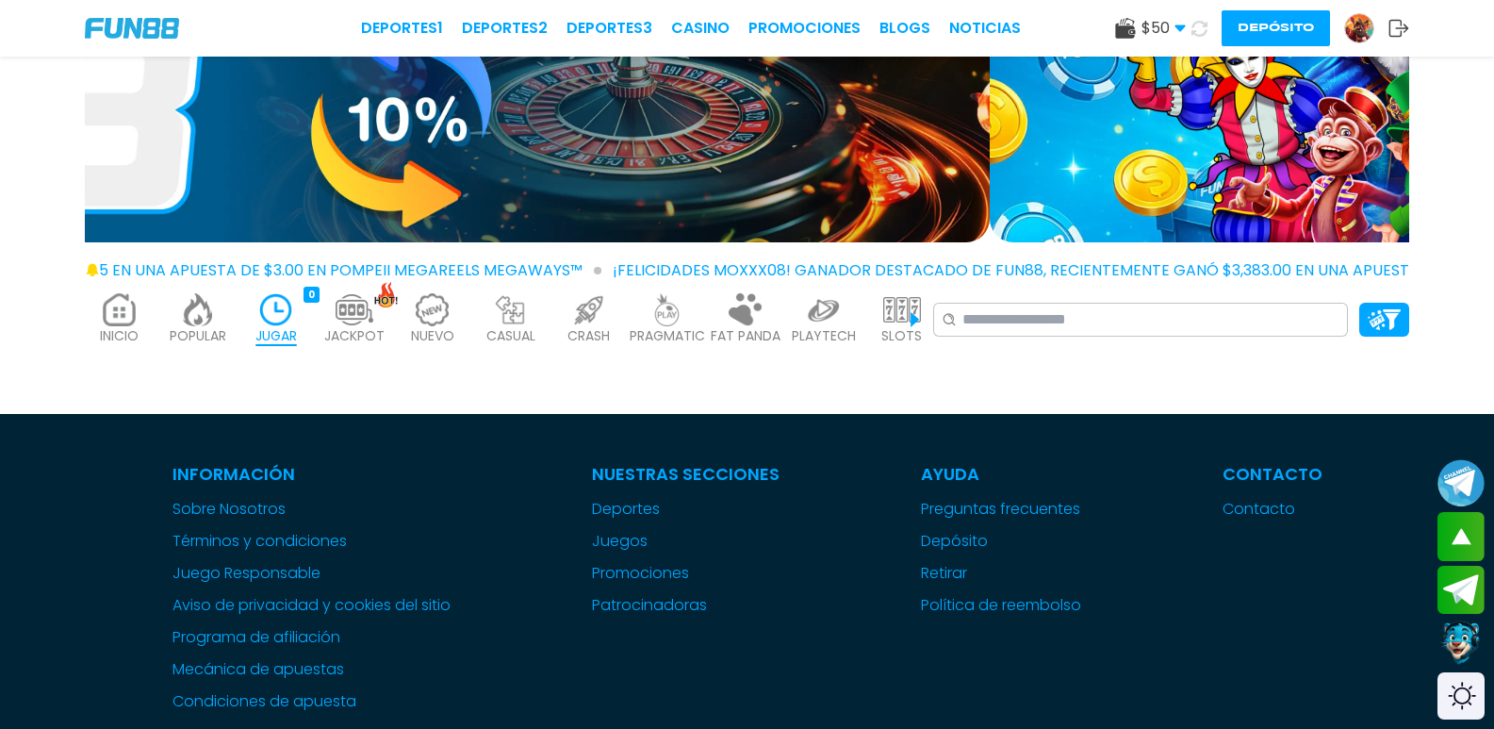
click at [139, 304] on img at bounding box center [120, 309] width 38 height 33
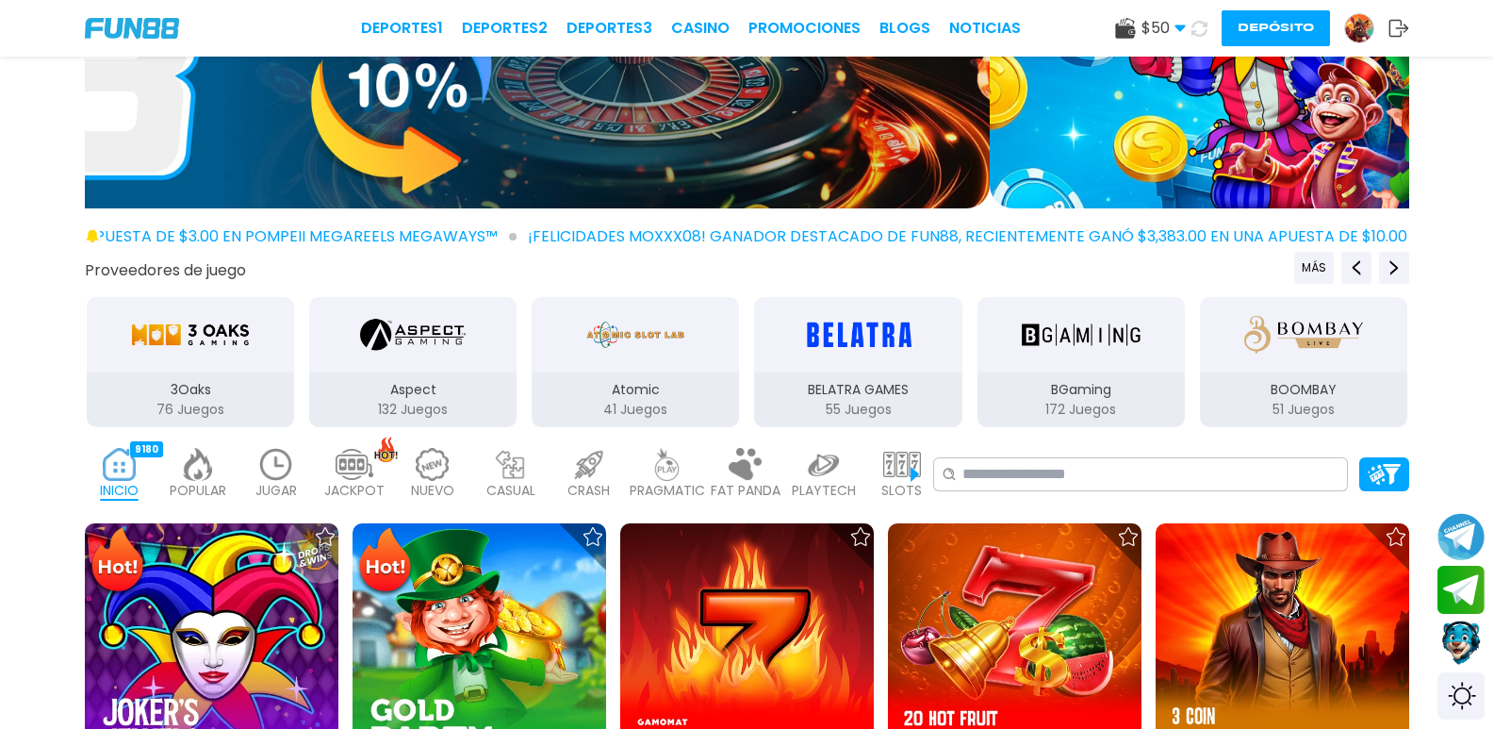
scroll to position [189, 0]
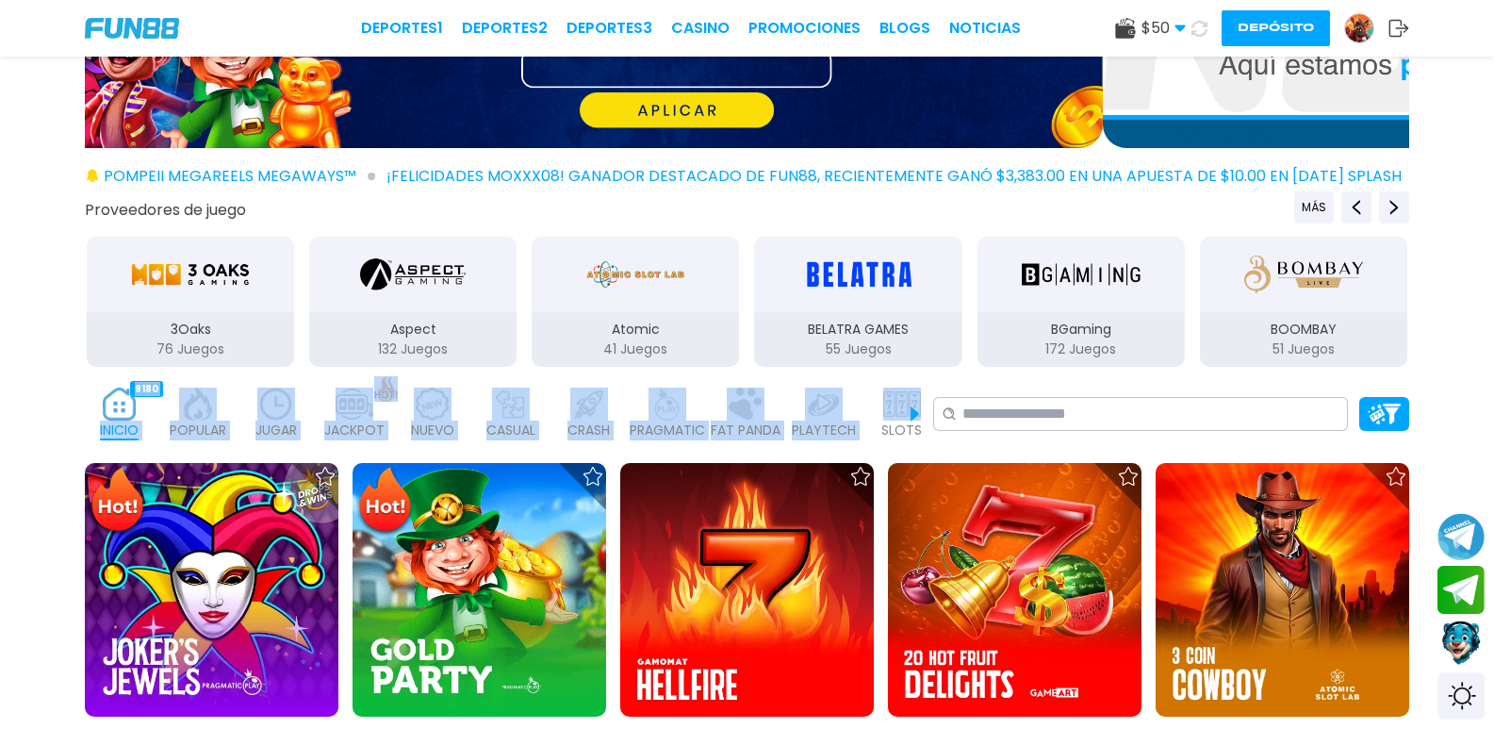
drag, startPoint x: 887, startPoint y: 387, endPoint x: 15, endPoint y: 404, distance: 872.0
click at [30, 409] on div "INICIO 9180 POPULAR 40 JUGAR 0 JACKPOT 133 NUEVO 1666 CASUAL 17 CRASH 50 PRAGMA…" at bounding box center [747, 413] width 1494 height 75
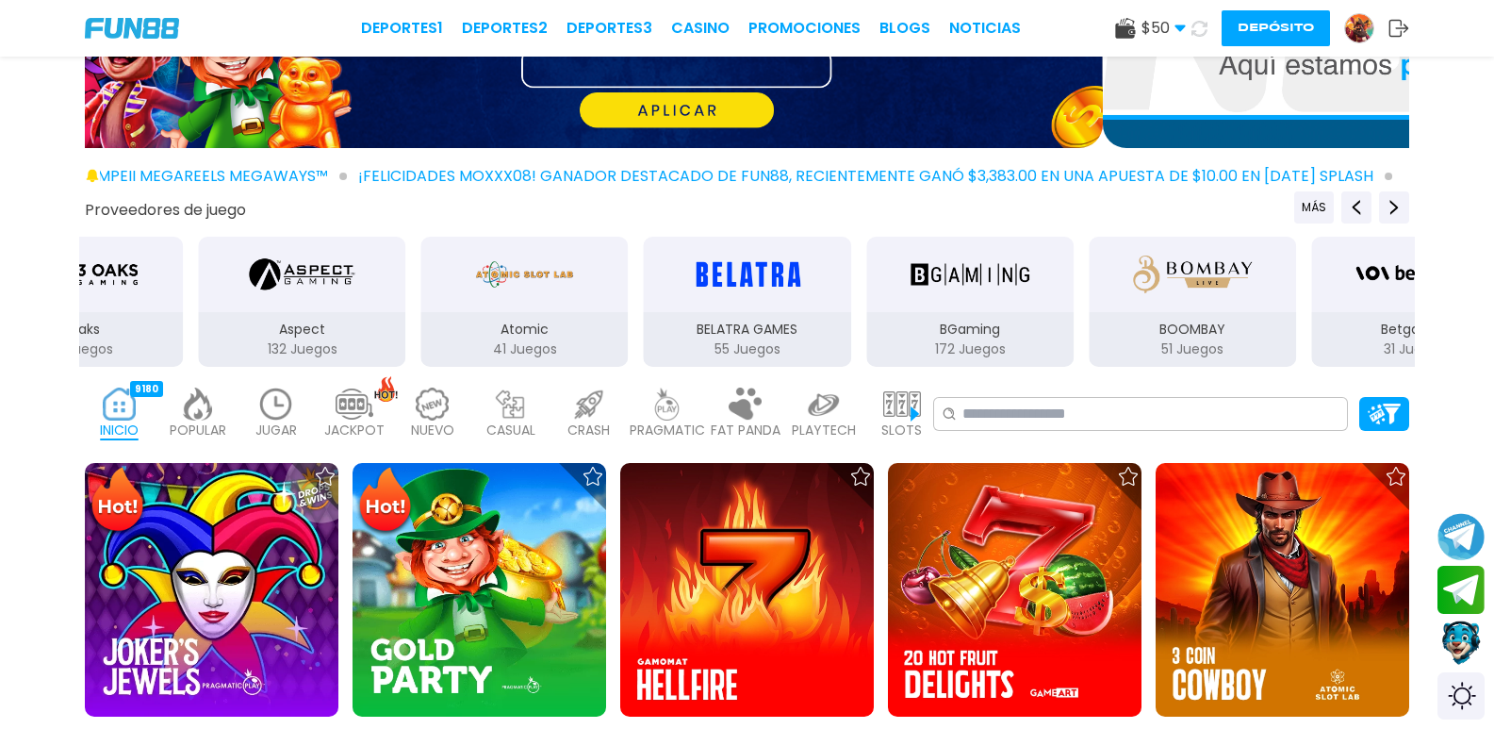
drag, startPoint x: 9, startPoint y: 386, endPoint x: 53, endPoint y: 384, distance: 43.4
click at [19, 386] on div "INICIO 9180 POPULAR 40 JUGAR 0 JACKPOT 133 NUEVO 1666 CASUAL 17 CRASH 50 PRAGMA…" at bounding box center [747, 413] width 1494 height 75
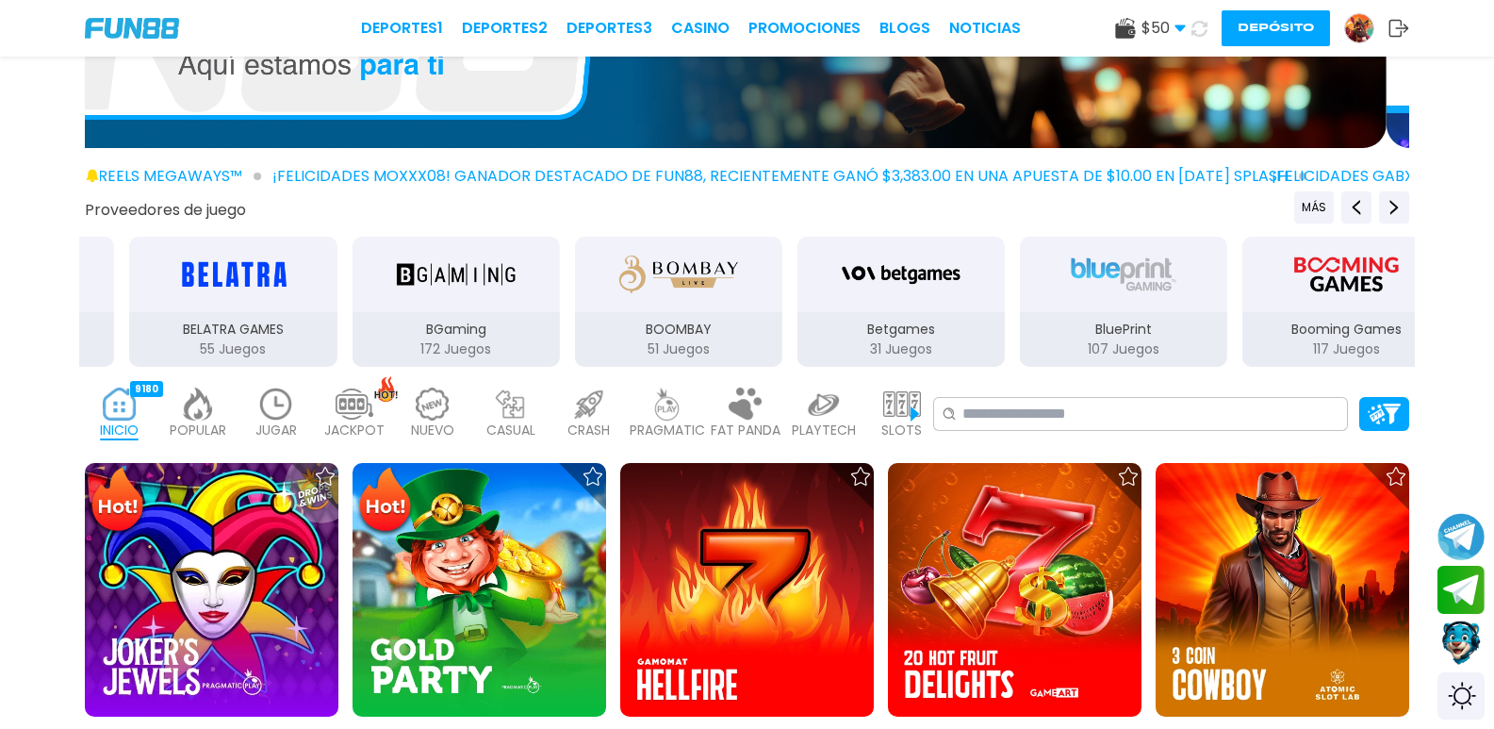
drag, startPoint x: 1066, startPoint y: 287, endPoint x: 0, endPoint y: 287, distance: 1066.1
click at [73, 313] on div "Proveedores de juego MÁS 3Oaks 76 Juegos Aspect 132 Juegos Atomic 41 Juegos BEL…" at bounding box center [747, 279] width 1494 height 177
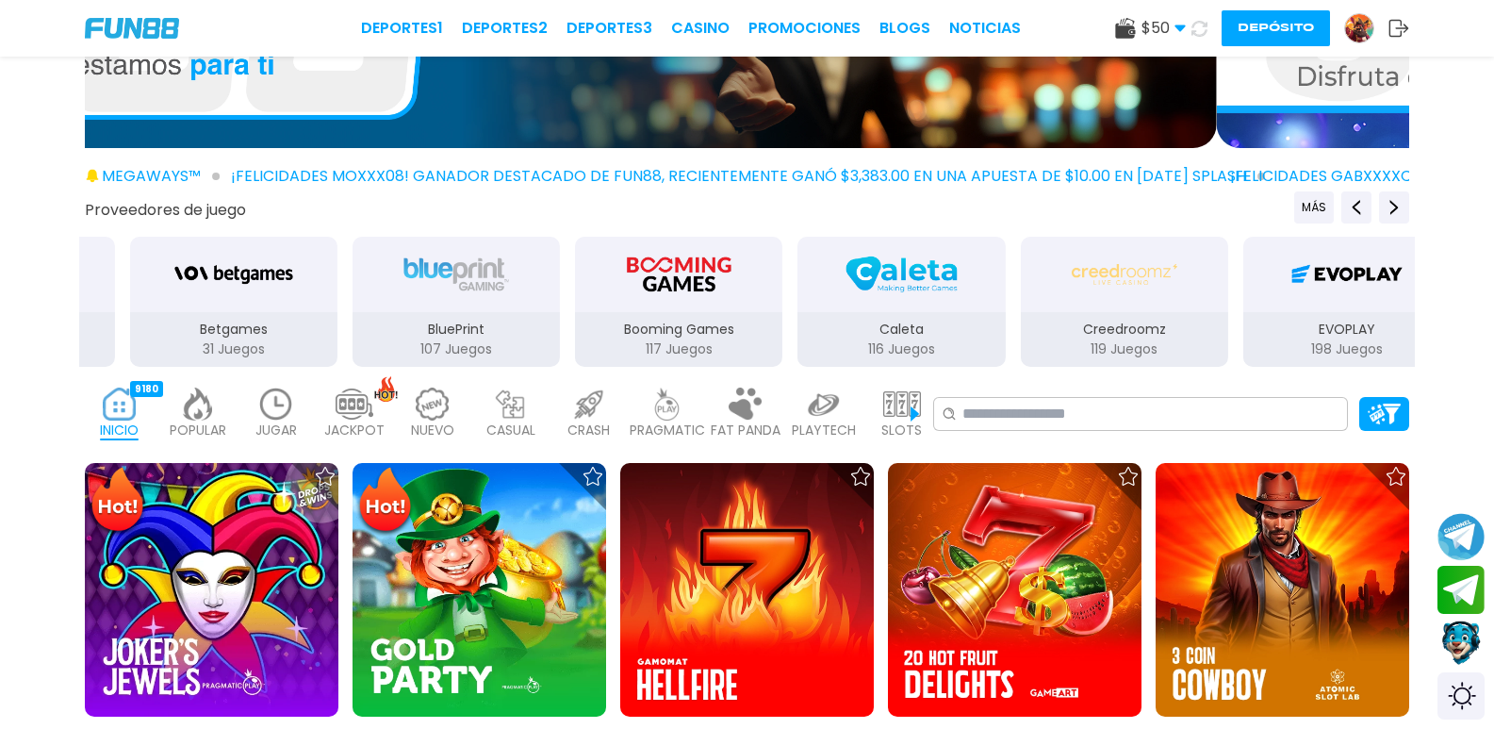
drag, startPoint x: 1190, startPoint y: 268, endPoint x: 199, endPoint y: 238, distance: 991.1
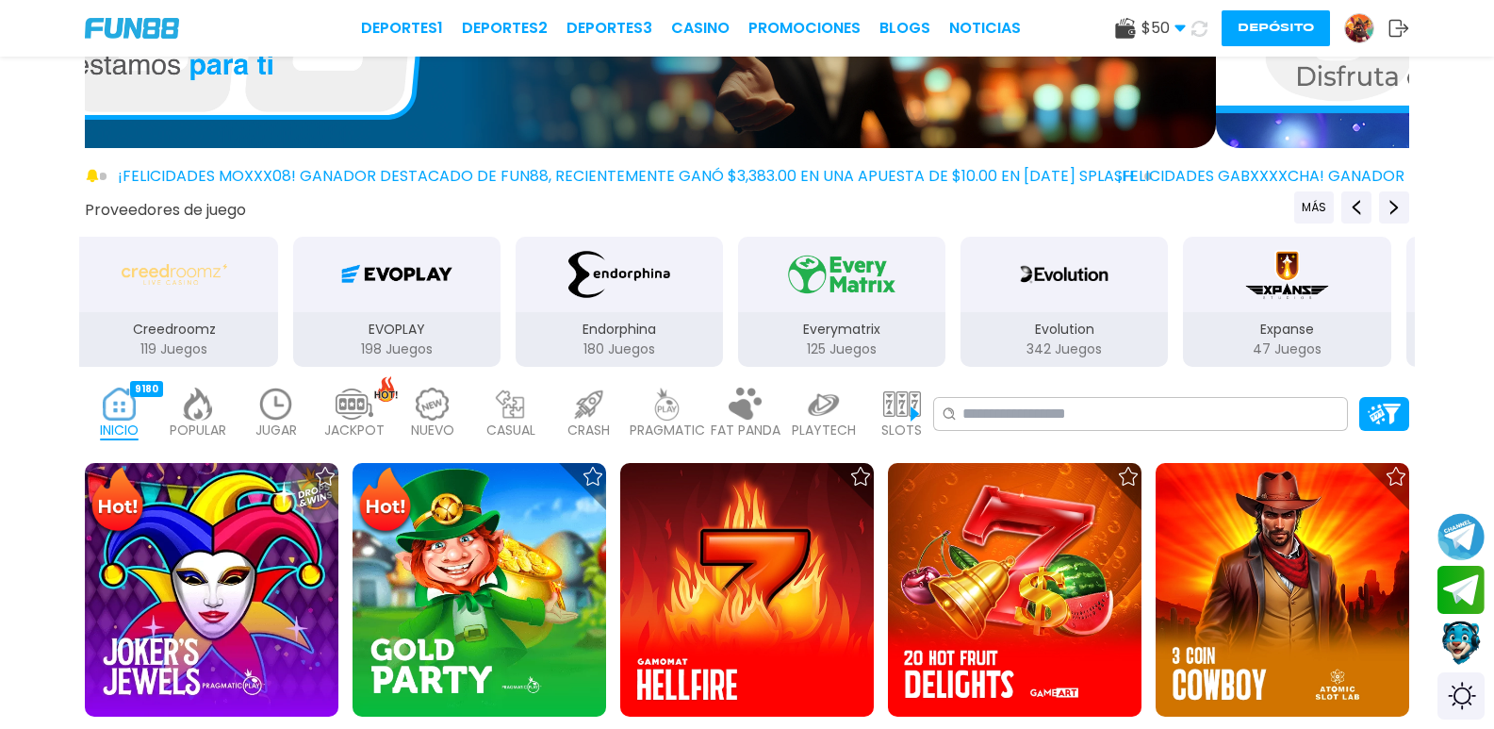
drag, startPoint x: 585, startPoint y: 264, endPoint x: 1184, endPoint y: 286, distance: 598.9
click at [1405, 286] on div "Ezugi" at bounding box center [1508, 274] width 207 height 75
click at [517, 289] on div "Endorphina" at bounding box center [620, 274] width 207 height 75
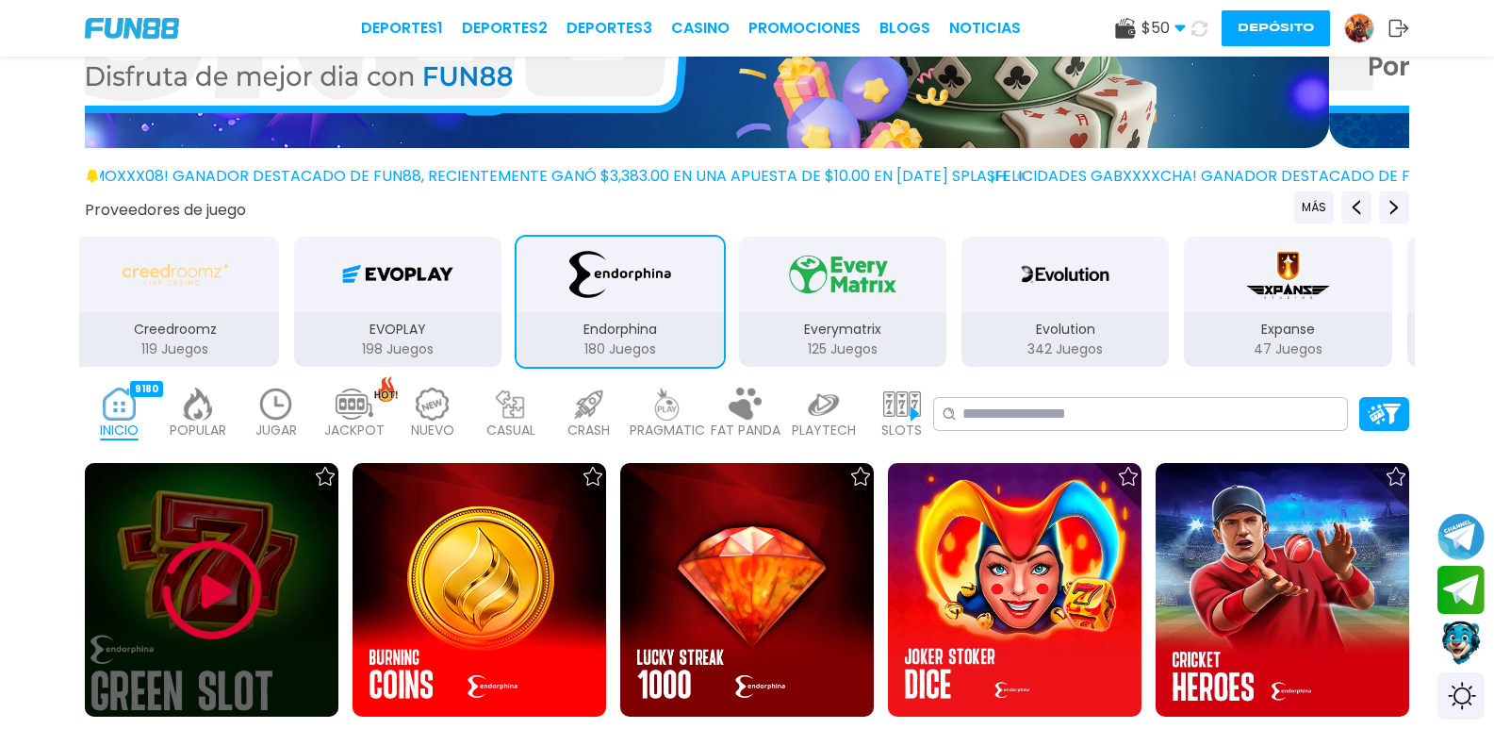
click at [269, 533] on img at bounding box center [212, 589] width 113 height 113
